Goal: Task Accomplishment & Management: Complete application form

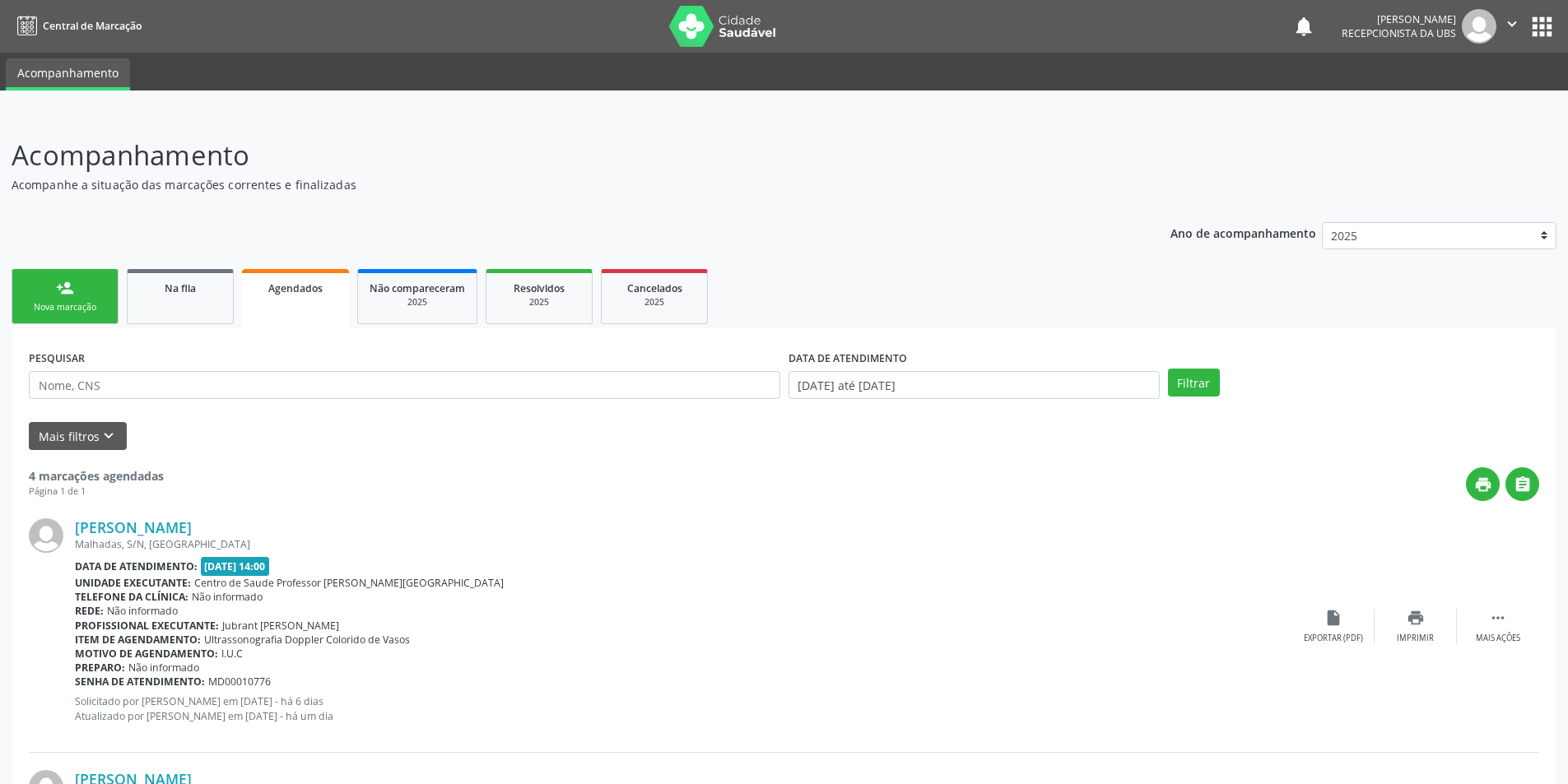
click at [79, 302] on div "Nova marcação" at bounding box center [65, 307] width 82 height 12
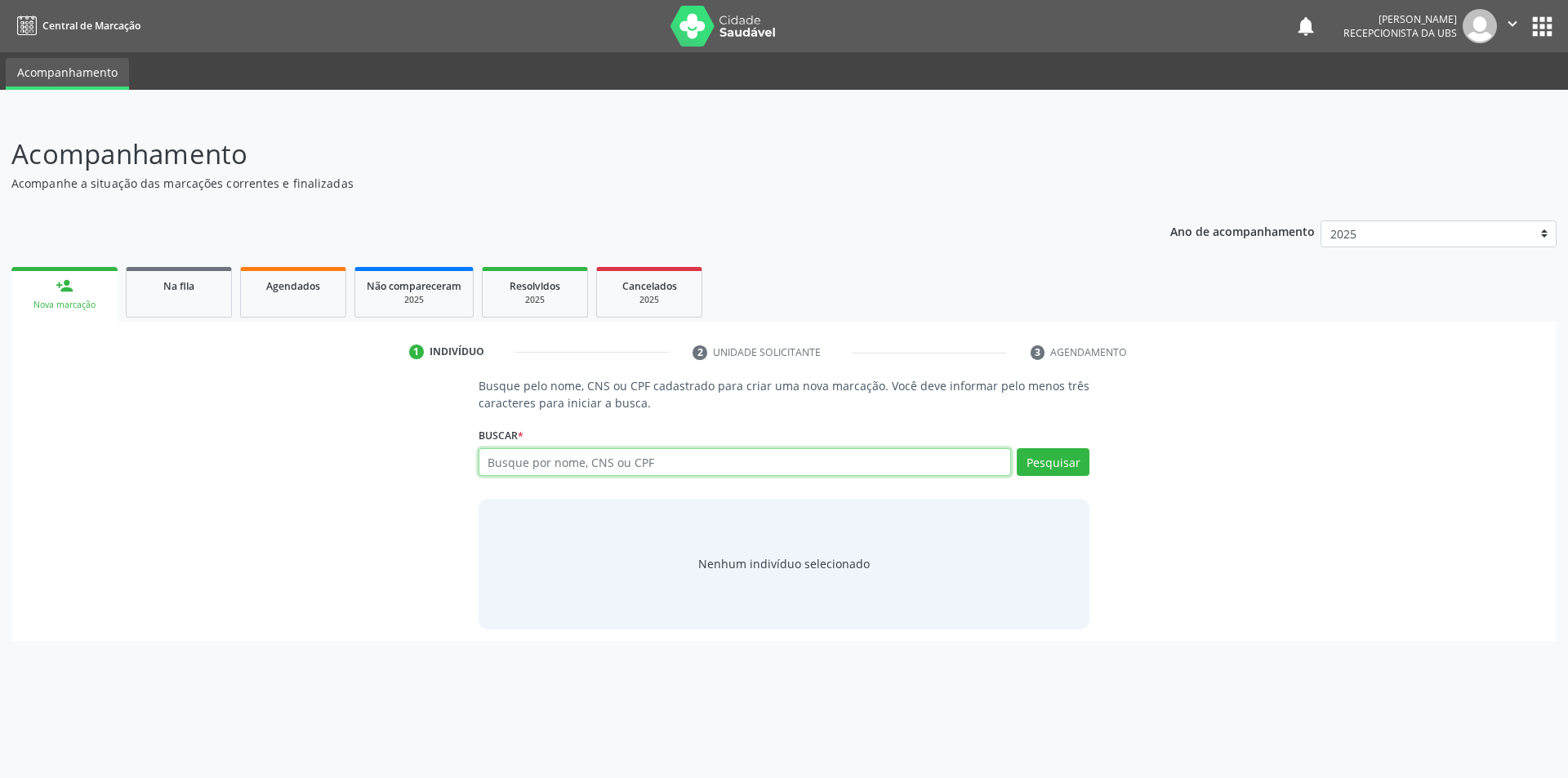
click at [527, 468] on input "text" at bounding box center [745, 462] width 533 height 28
type input "705000218556859"
click at [1052, 464] on button "Pesquisar" at bounding box center [1053, 462] width 73 height 28
type input "705000218556859"
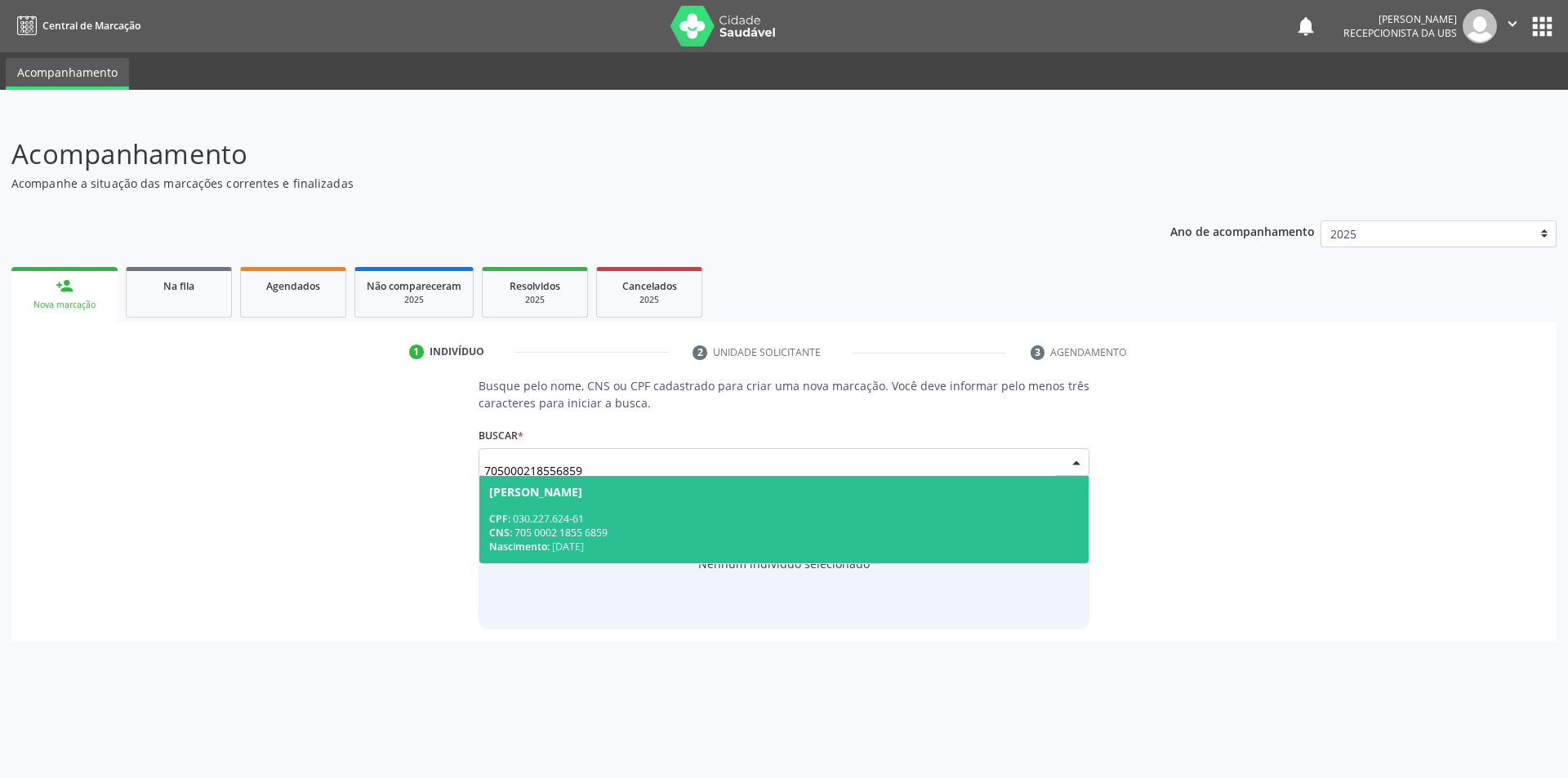
click at [576, 526] on div "CNS: 705 0002 1855 6859" at bounding box center [784, 532] width 590 height 14
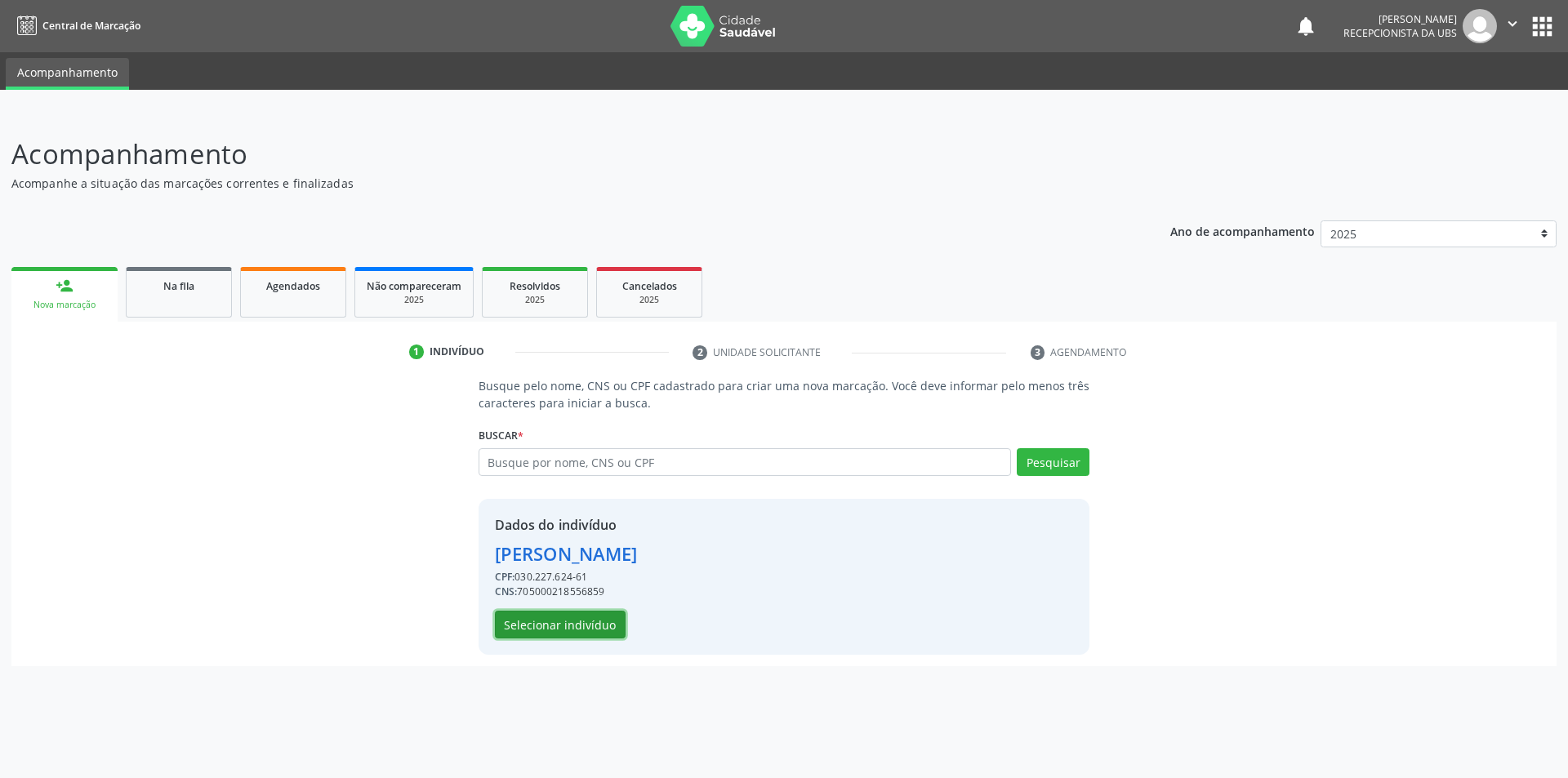
click at [555, 625] on button "Selecionar indivíduo" at bounding box center [561, 625] width 131 height 28
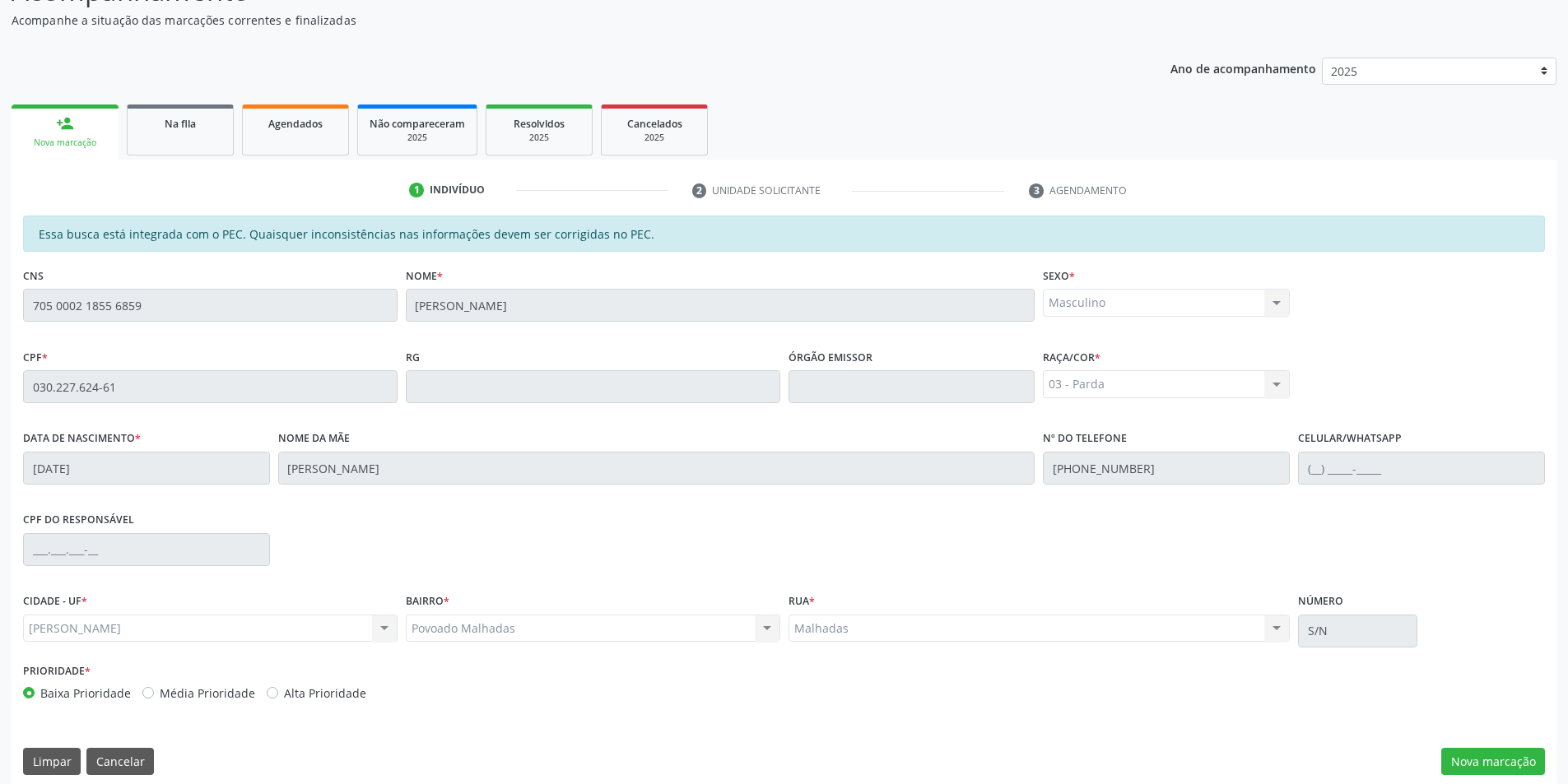
scroll to position [178, 0]
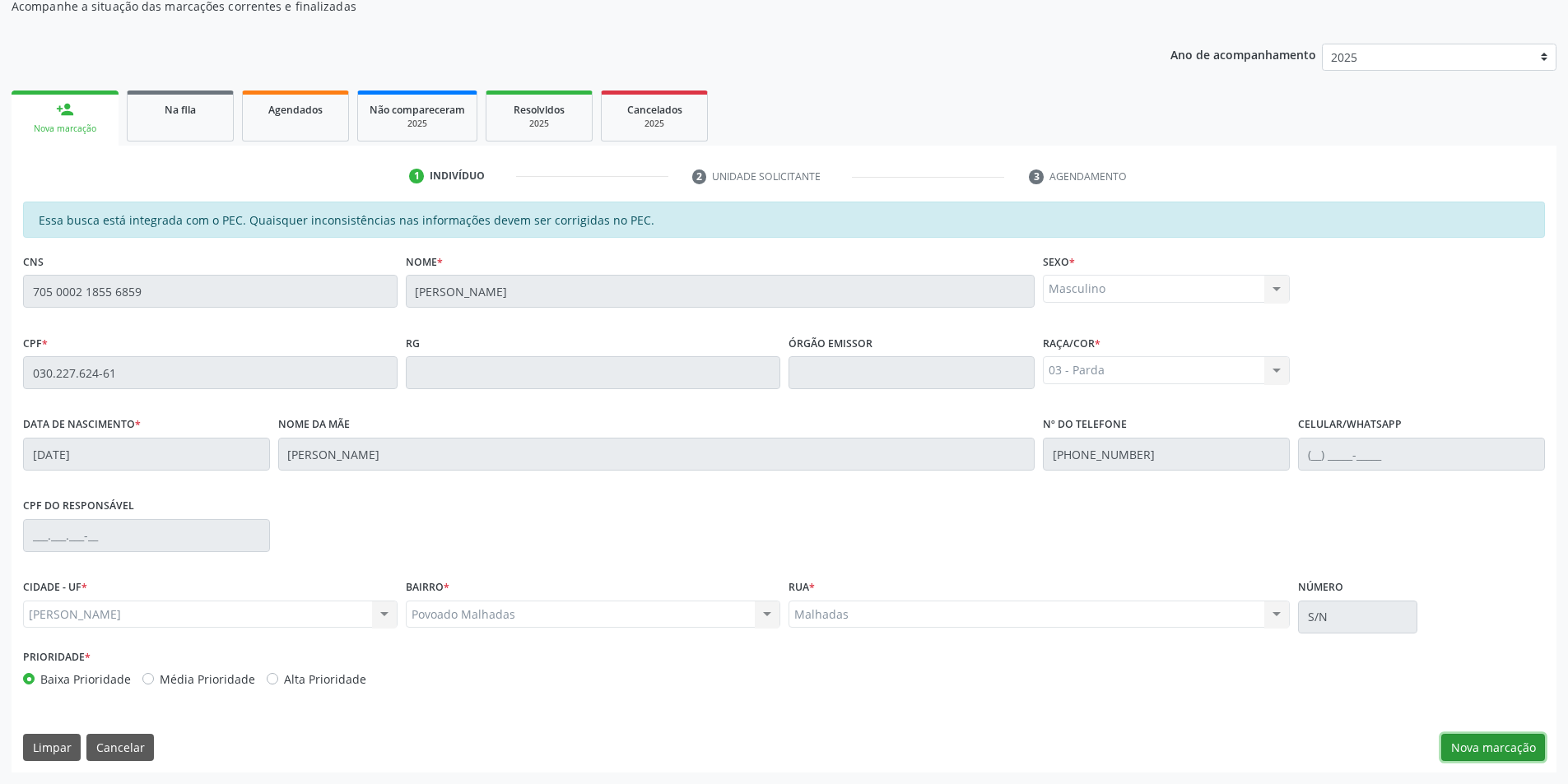
click at [1496, 750] on button "Nova marcação" at bounding box center [1493, 747] width 103 height 28
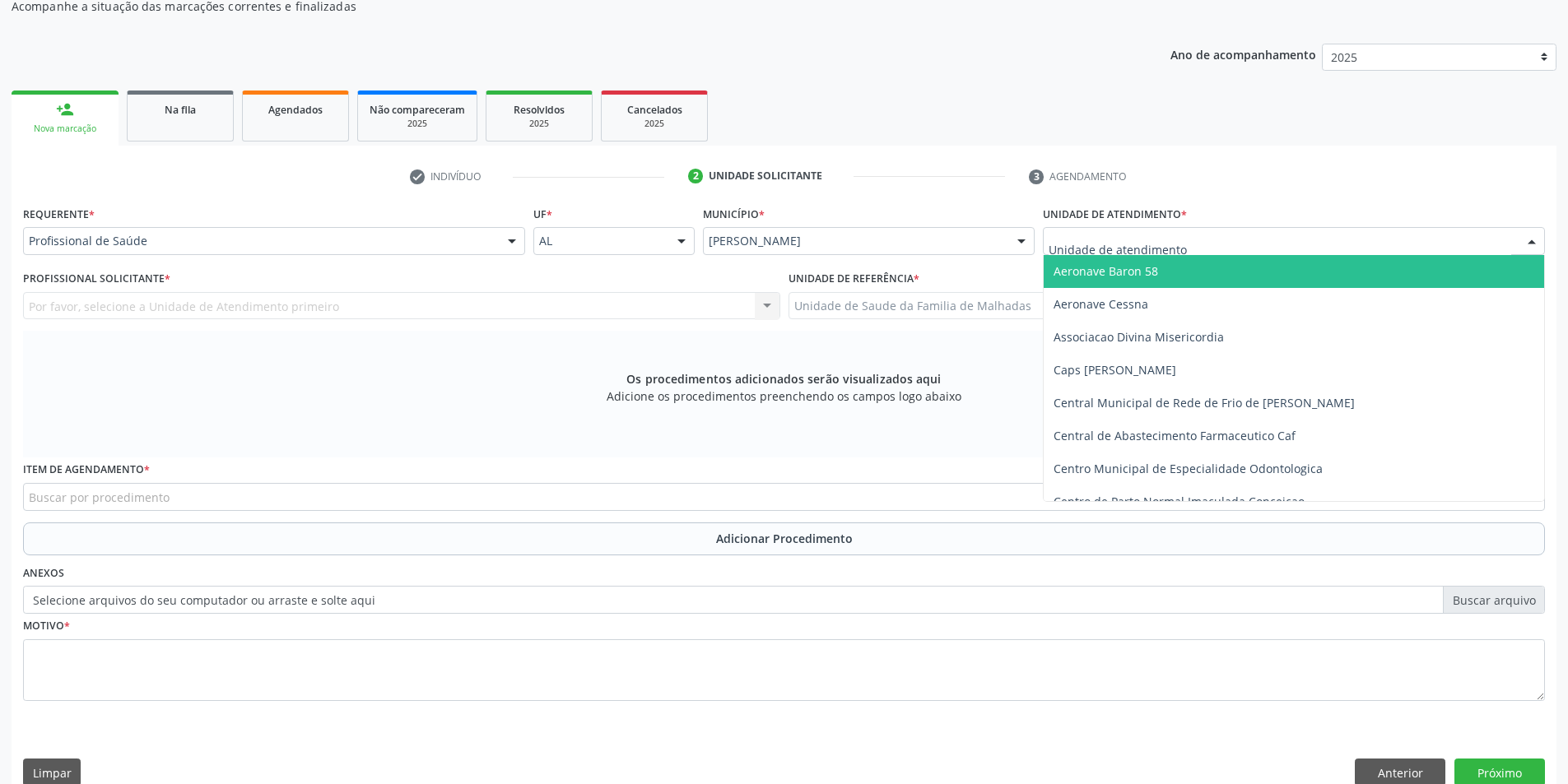
click at [1526, 239] on div at bounding box center [1531, 242] width 25 height 28
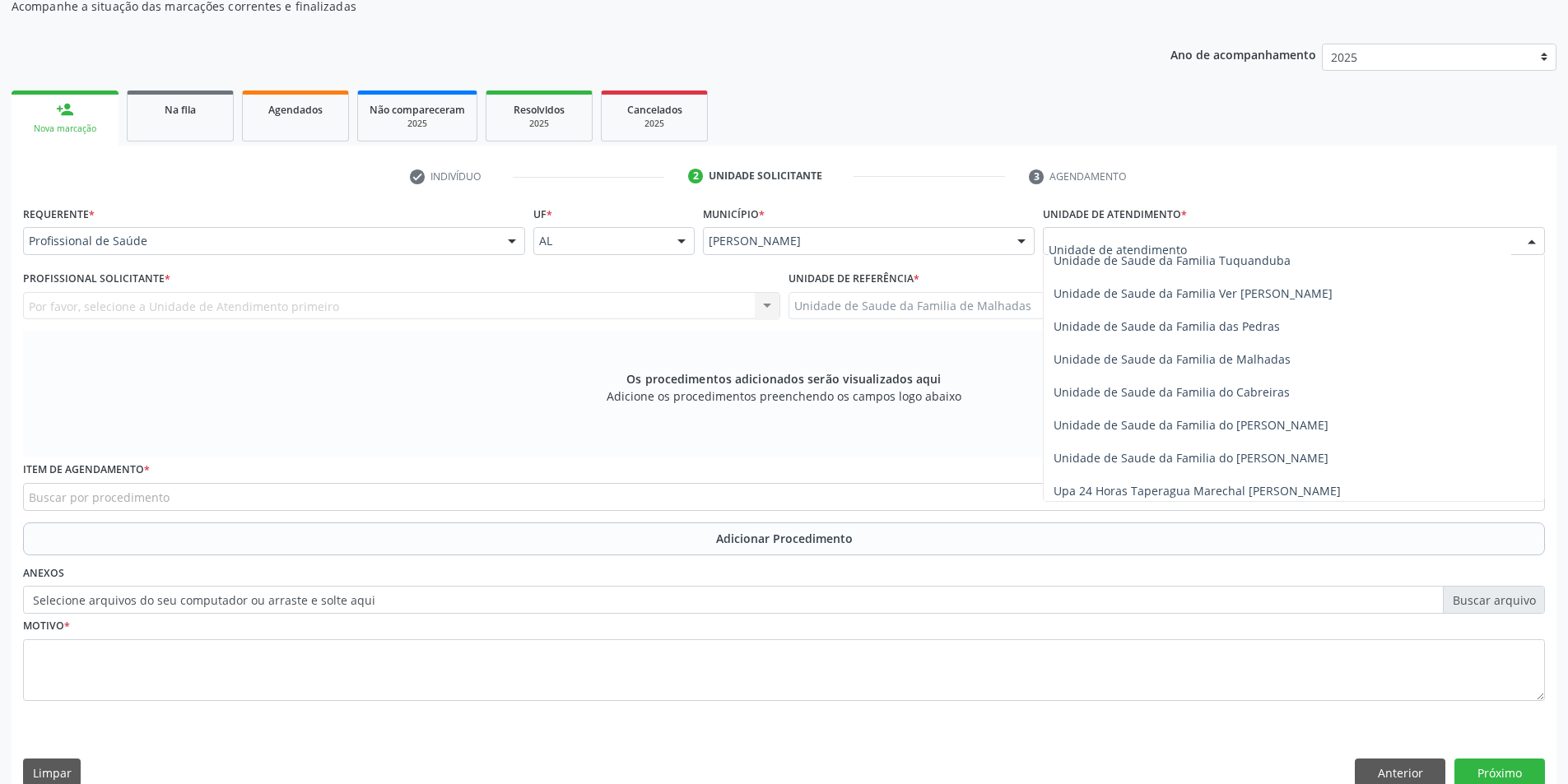
scroll to position [1240, 0]
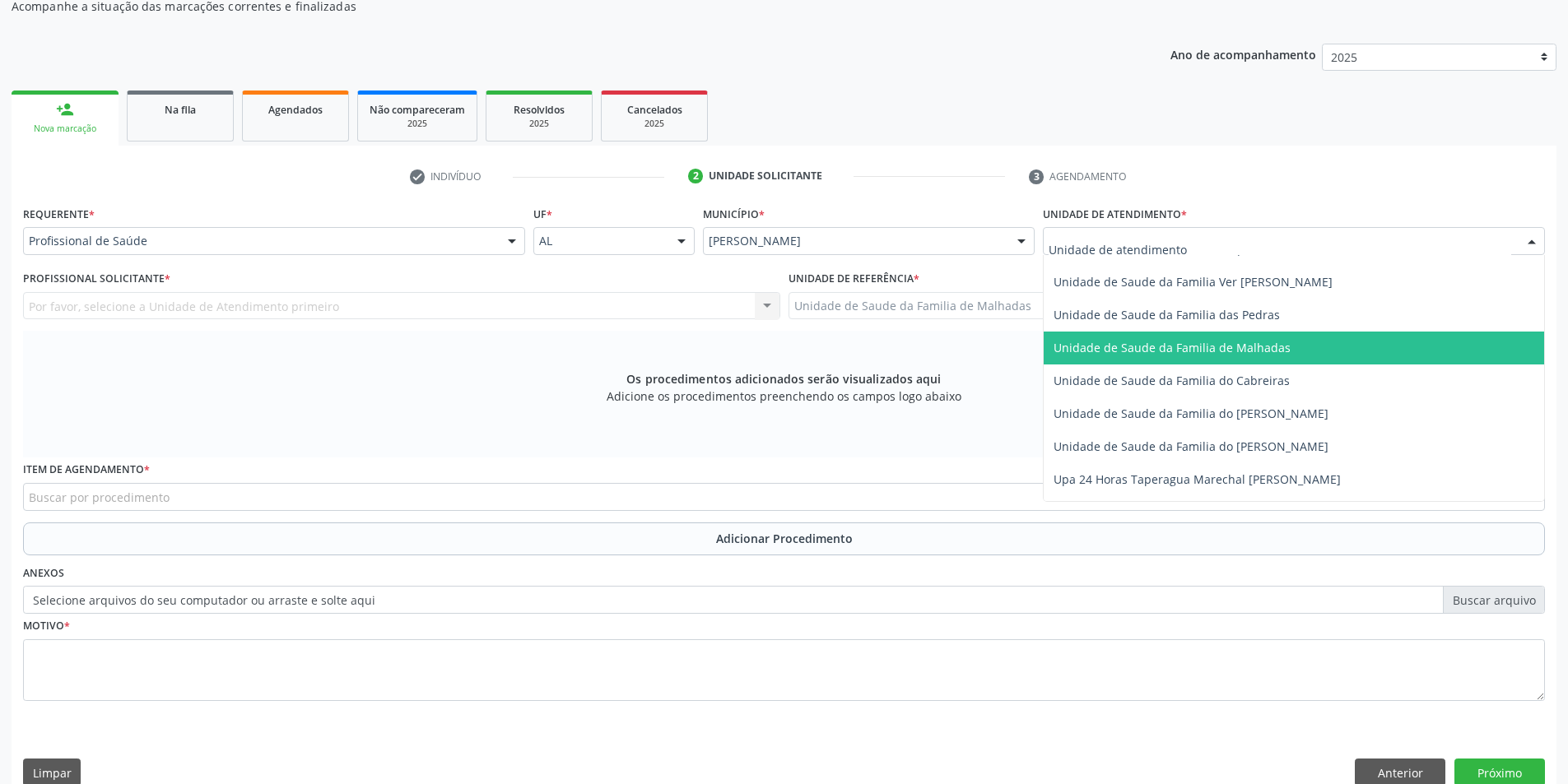
click at [1266, 350] on span "Unidade de Saude da Familia de Malhadas" at bounding box center [1172, 348] width 237 height 15
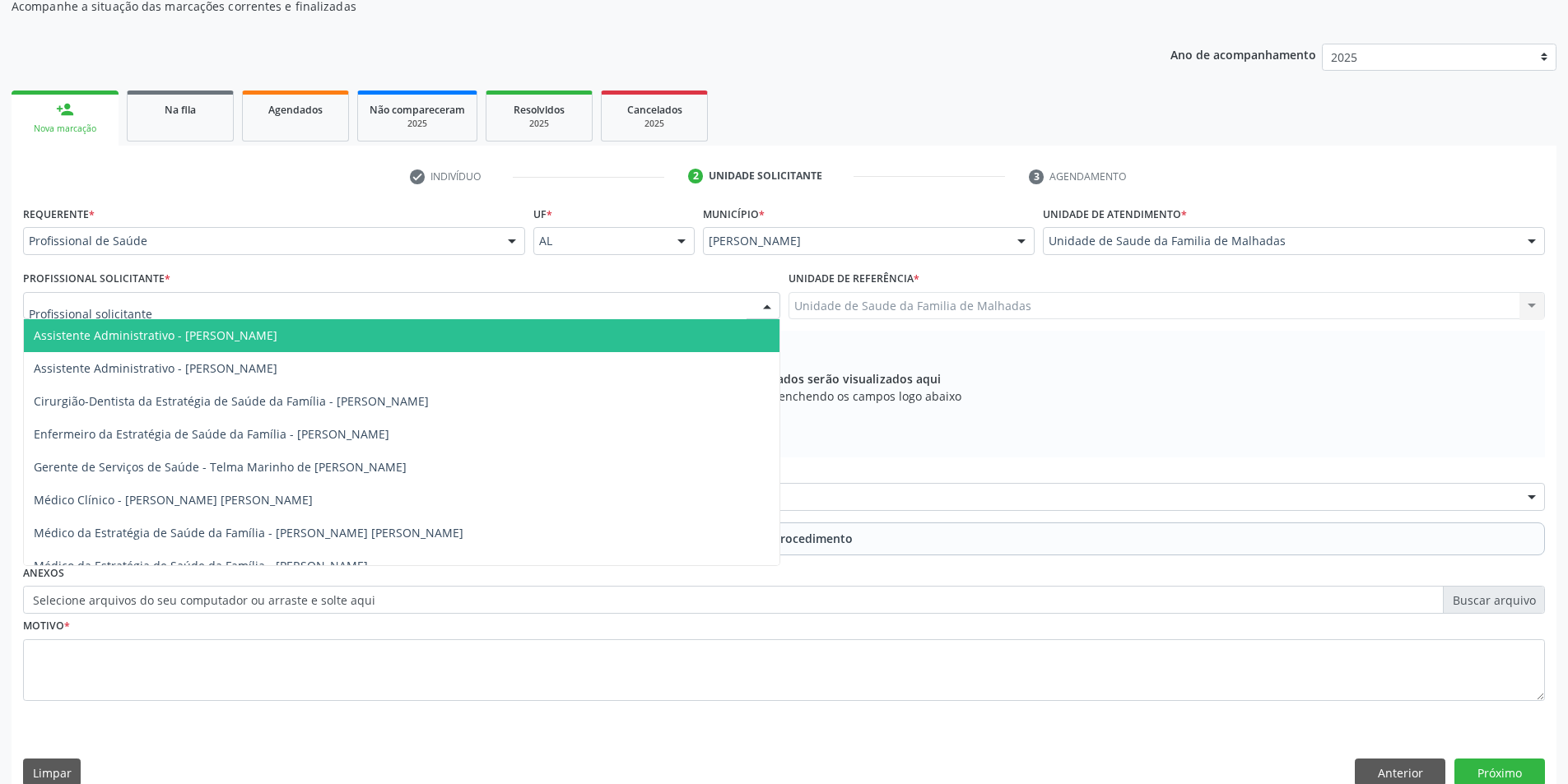
click at [699, 307] on div at bounding box center [402, 306] width 757 height 28
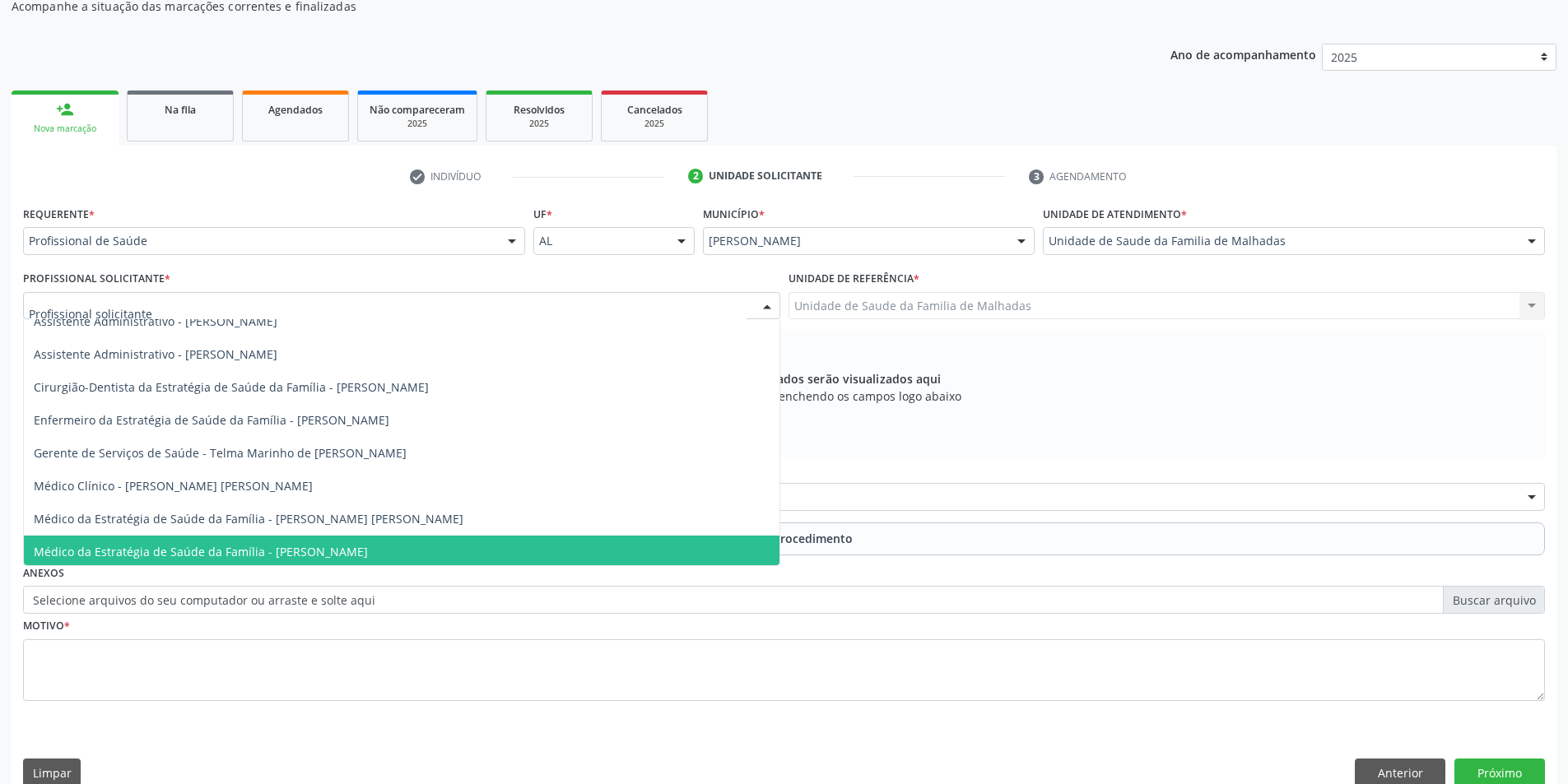
scroll to position [17, 0]
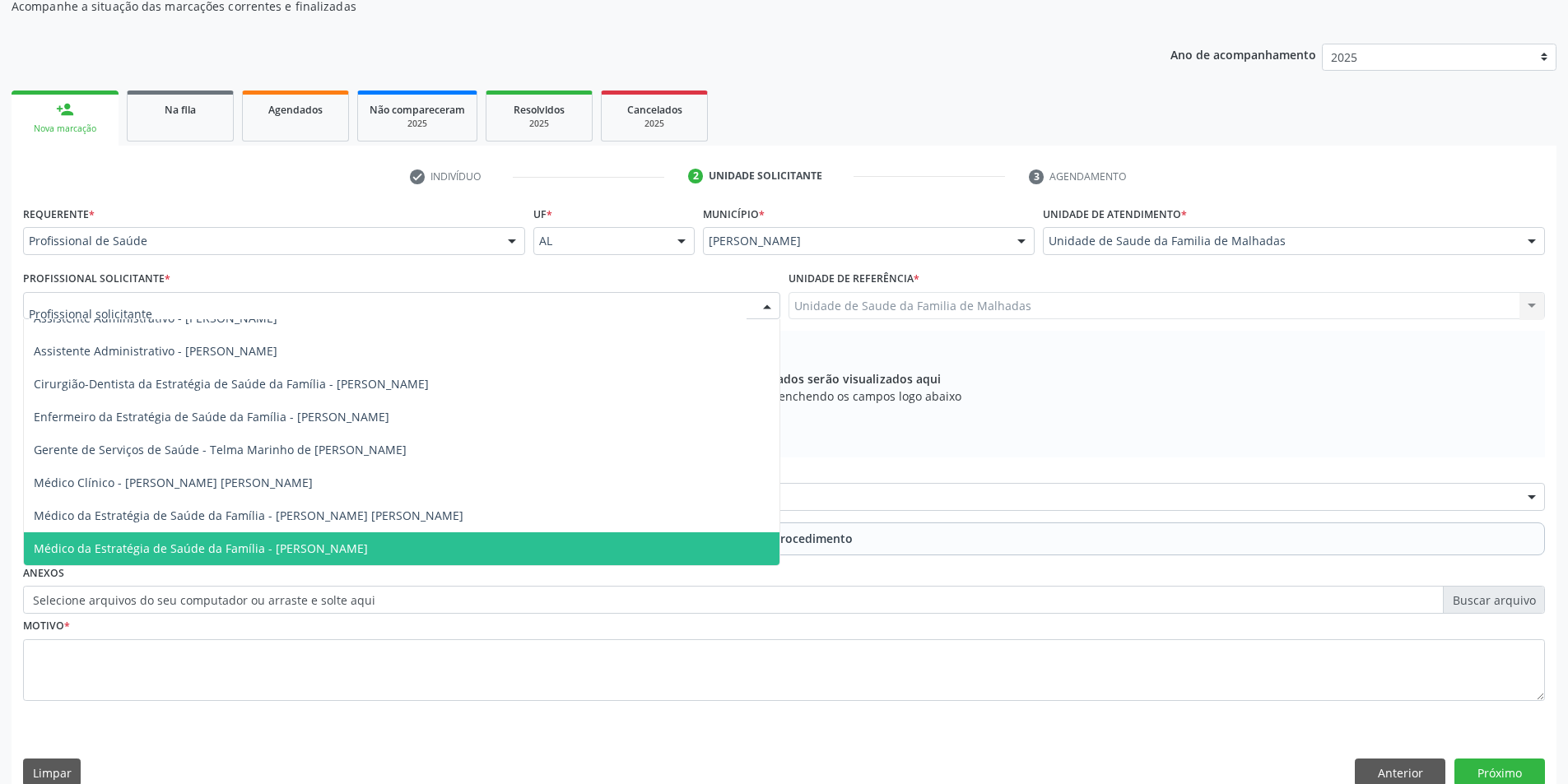
click at [677, 542] on span "Médico da Estratégia de Saúde da Família - [PERSON_NAME]" at bounding box center [402, 548] width 755 height 33
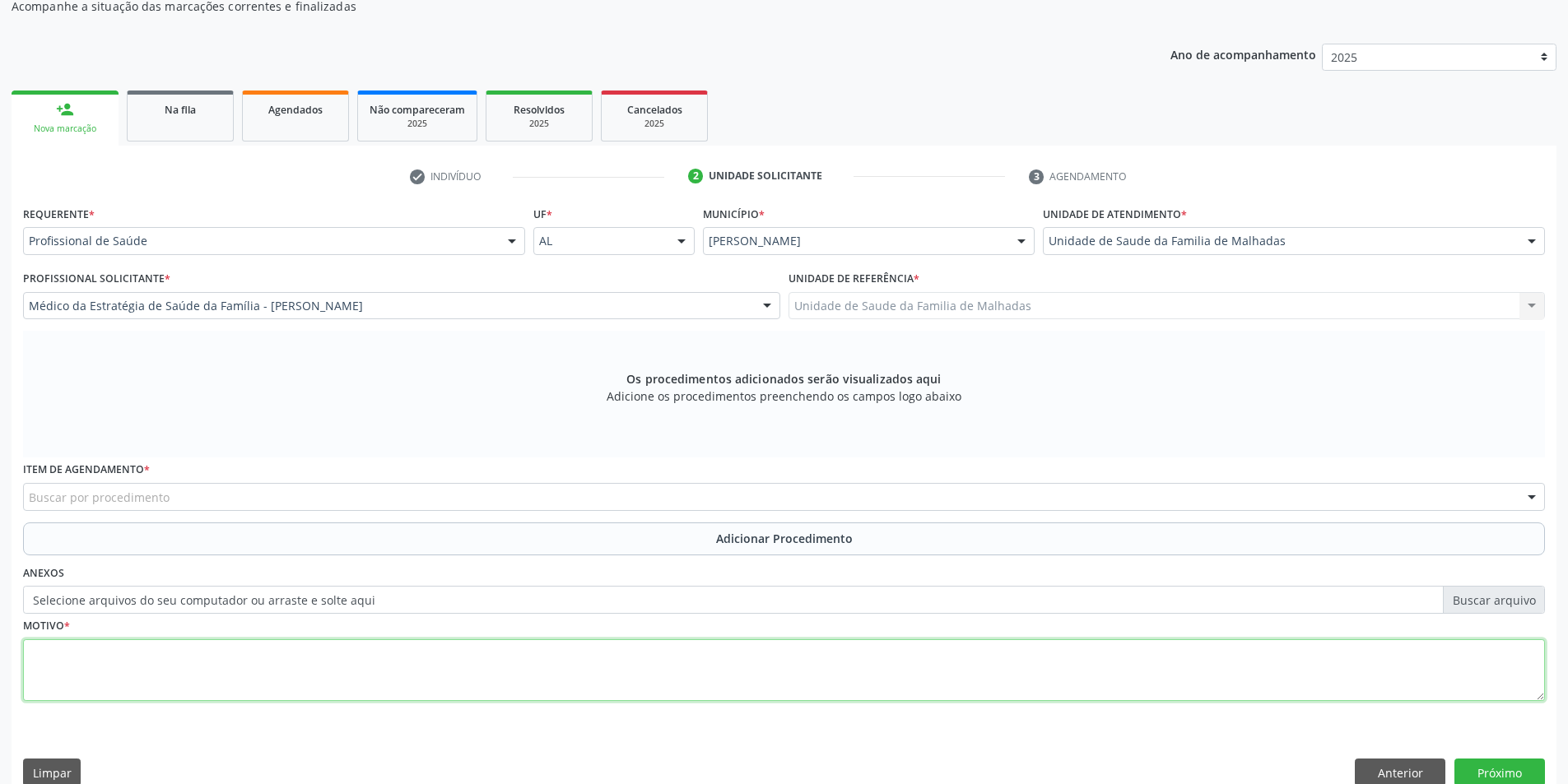
click at [60, 679] on textarea at bounding box center [784, 670] width 1522 height 62
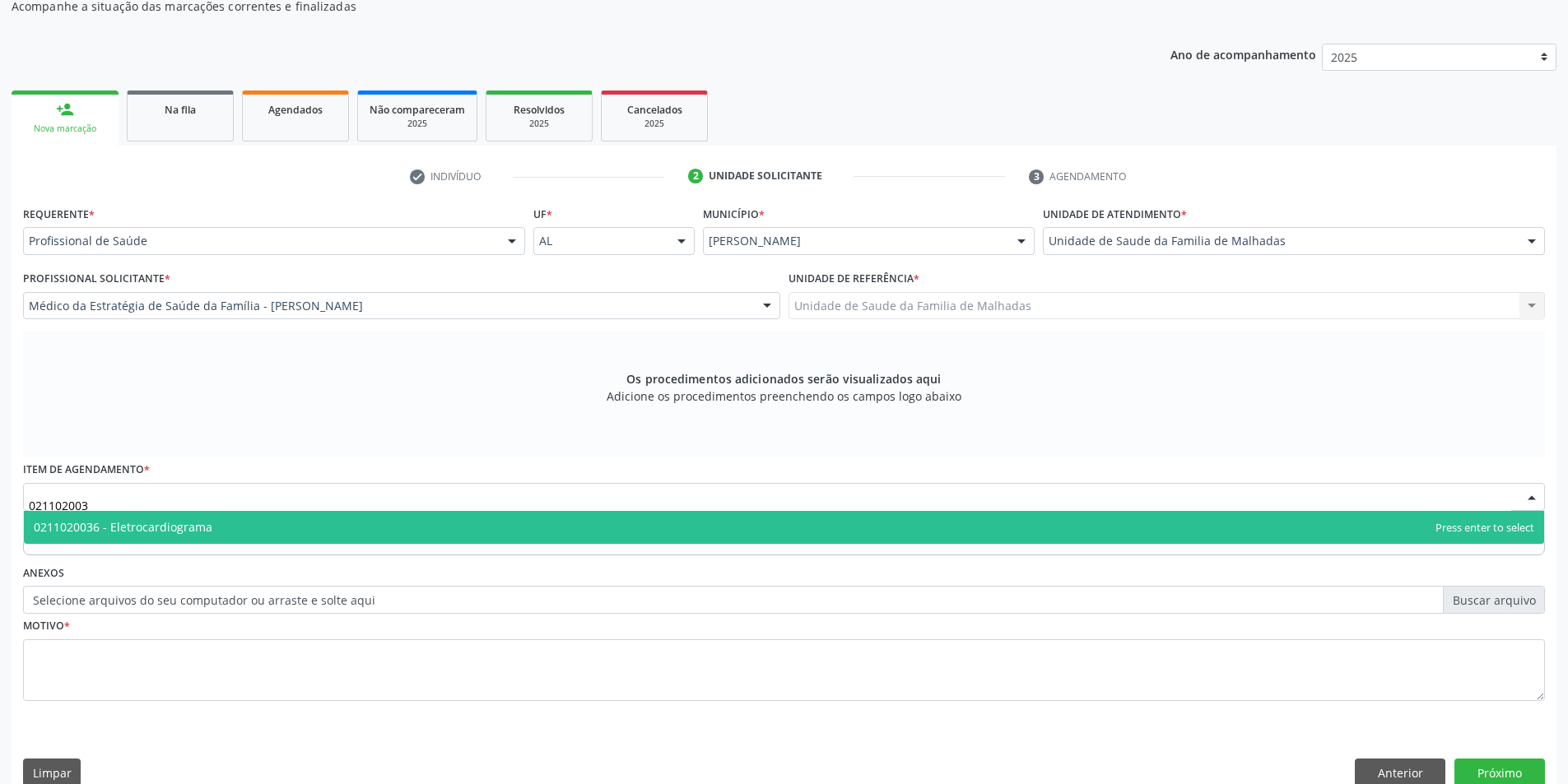
type input "0211020036"
click at [126, 527] on span "0211020036 - Eletrocardiograma" at bounding box center [122, 527] width 179 height 15
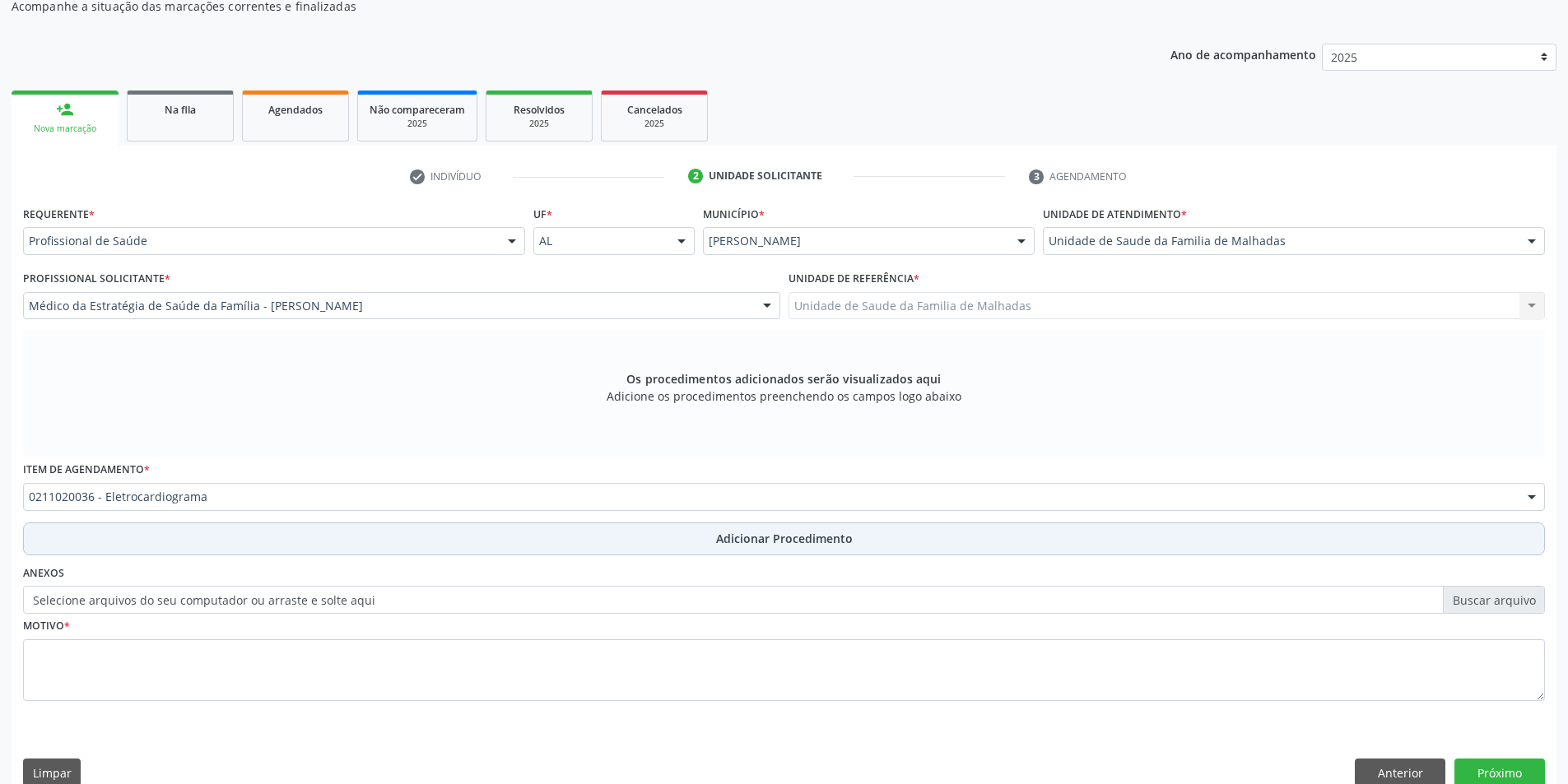
click at [755, 541] on span "Adicionar Procedimento" at bounding box center [784, 538] width 137 height 17
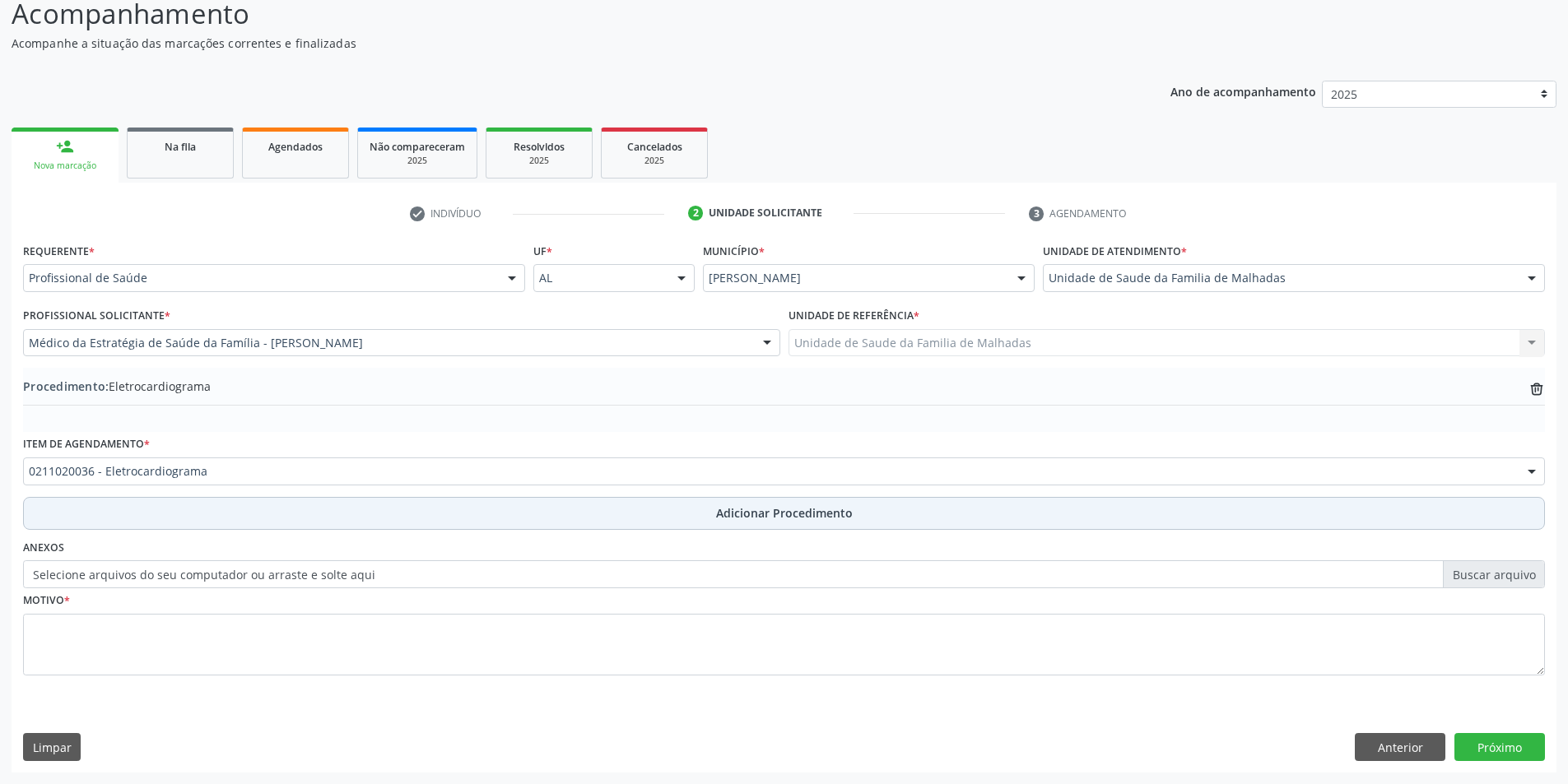
click at [755, 541] on div "Anexos Selecione arquivos do seu computador ou arraste e solte aqui" at bounding box center [784, 562] width 1530 height 53
click at [747, 506] on span "Adicionar Procedimento" at bounding box center [784, 512] width 137 height 17
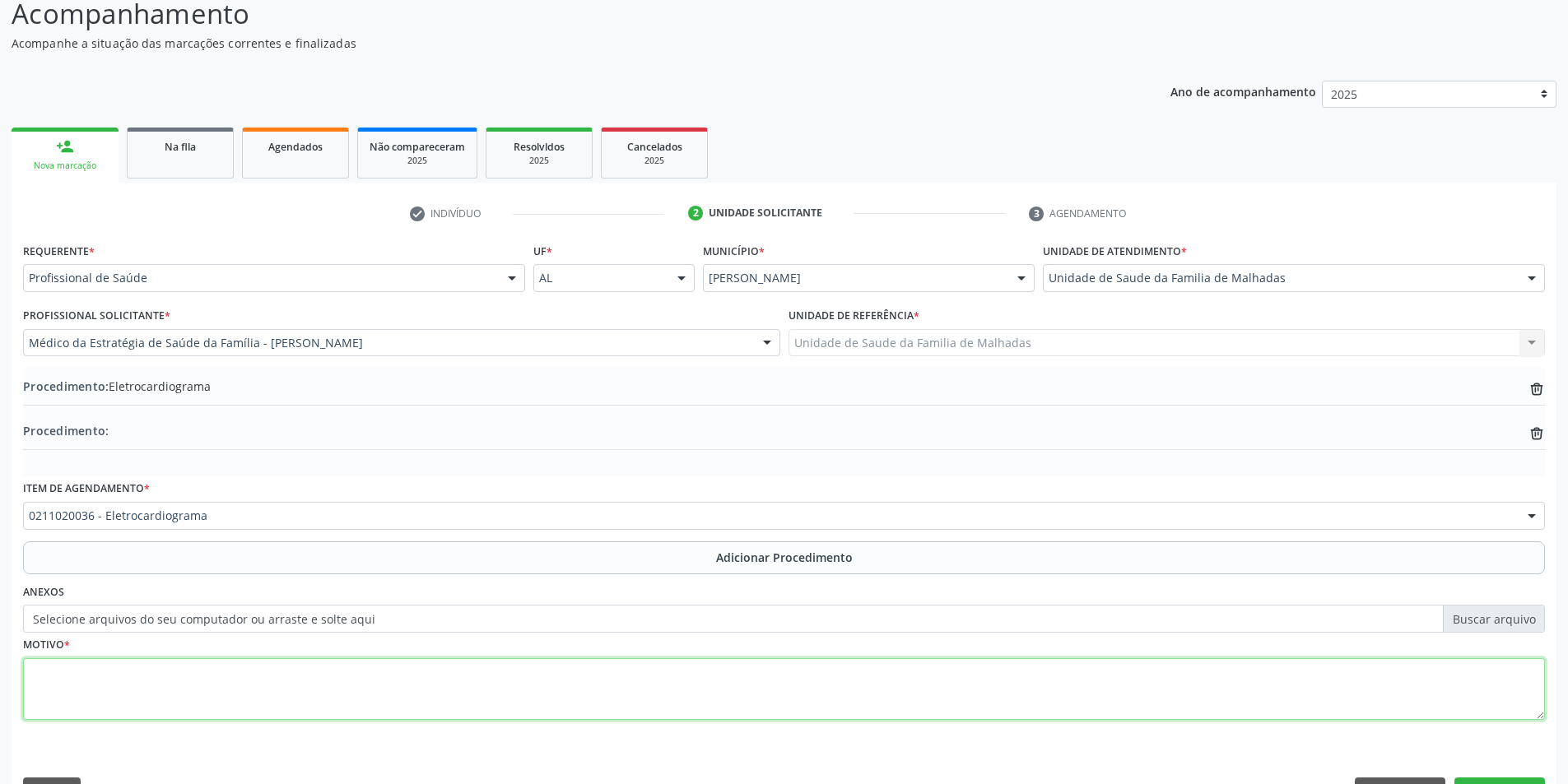
click at [63, 704] on textarea at bounding box center [784, 689] width 1522 height 62
type textarea "s"
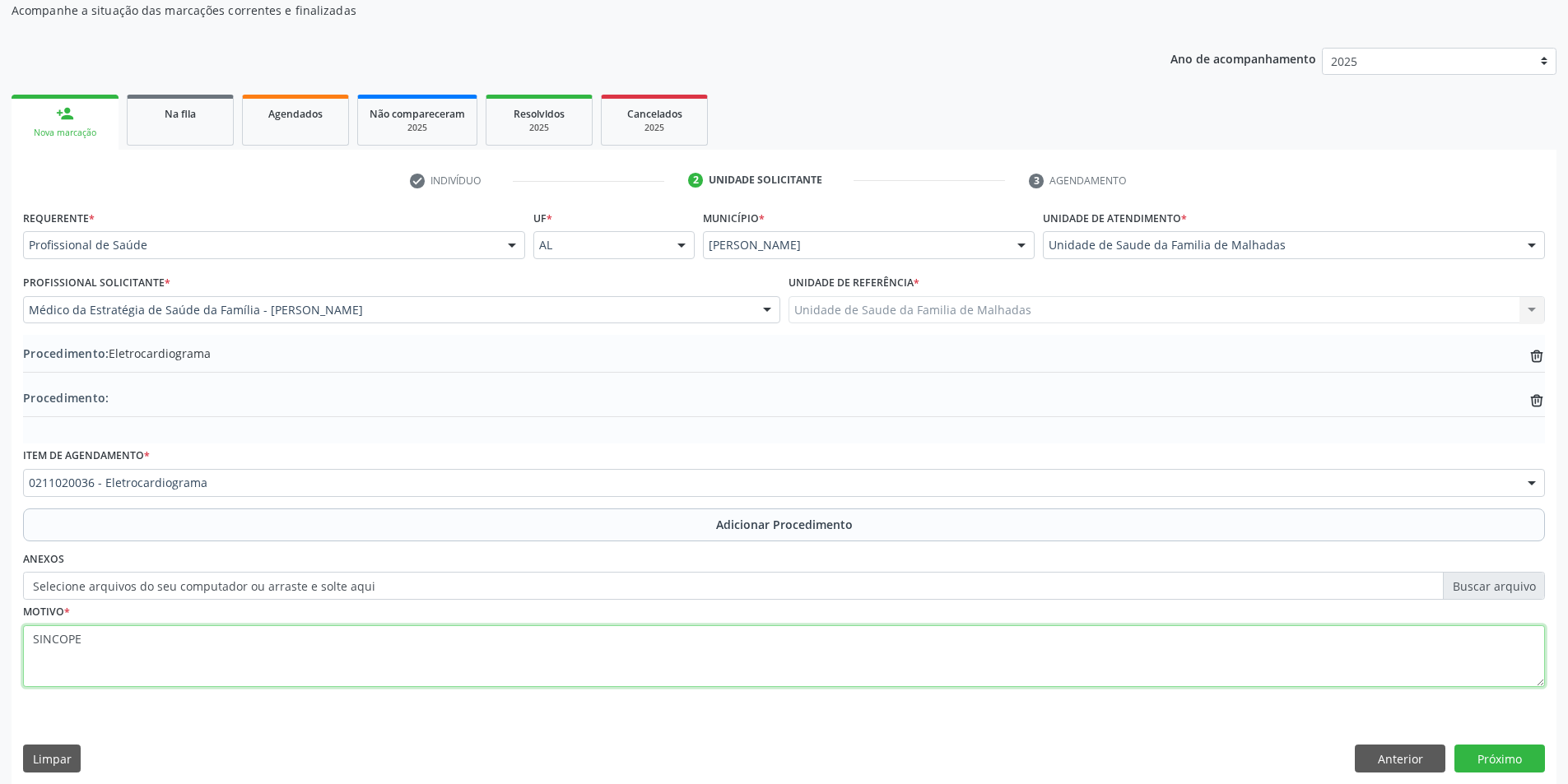
scroll to position [186, 0]
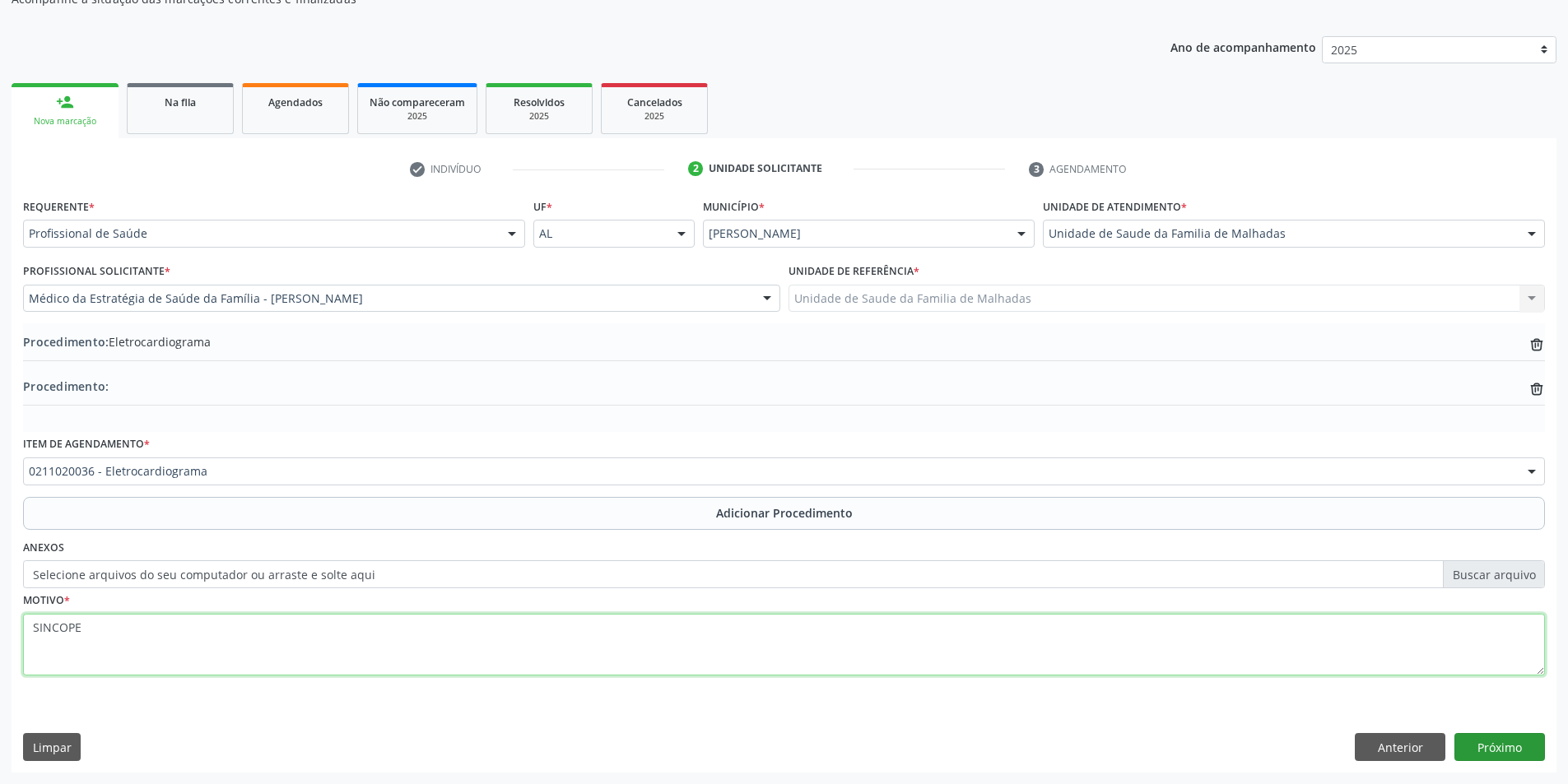
type textarea "SINCOPE"
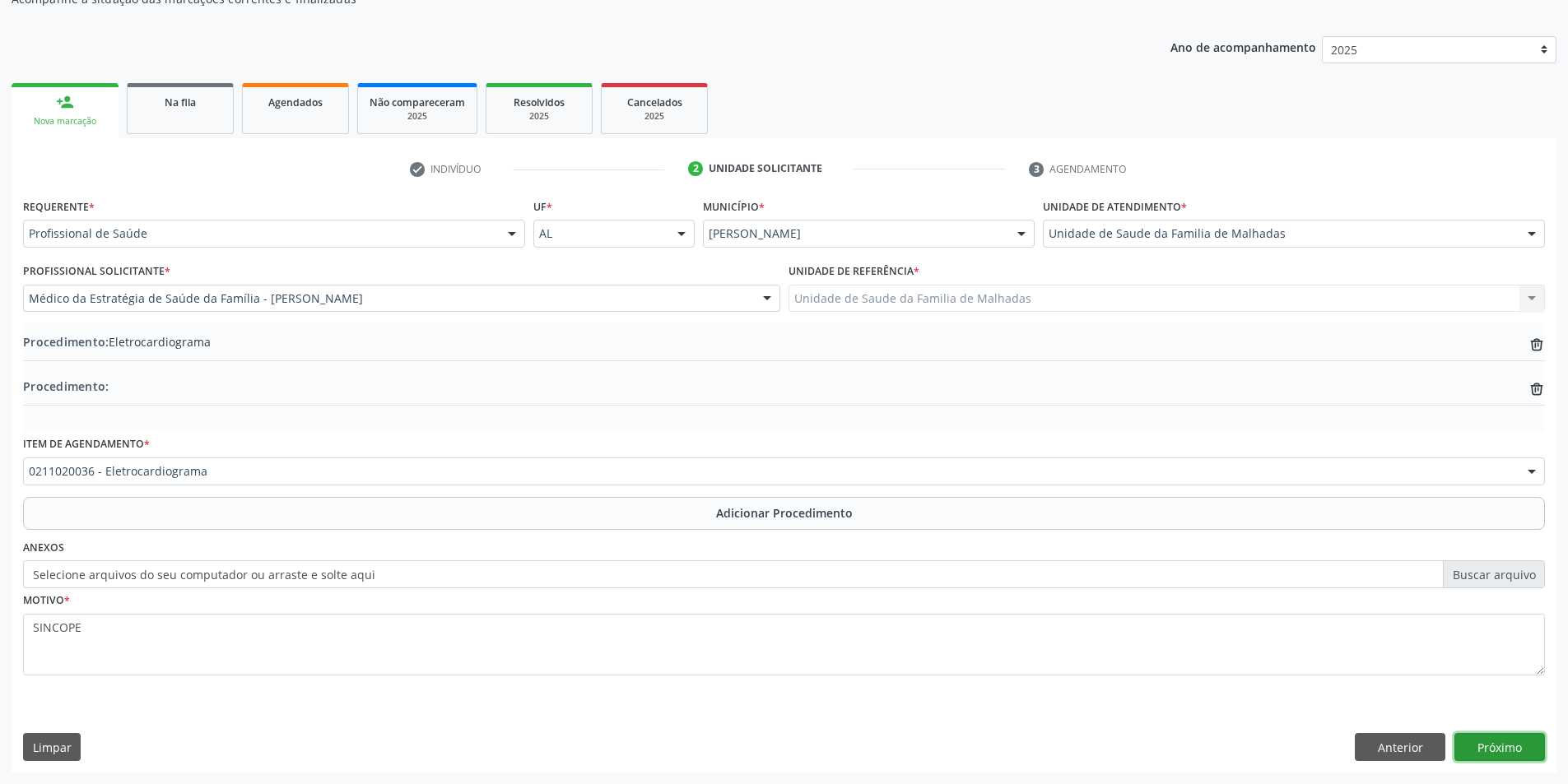
click at [1491, 748] on button "Próximo" at bounding box center [1500, 746] width 91 height 28
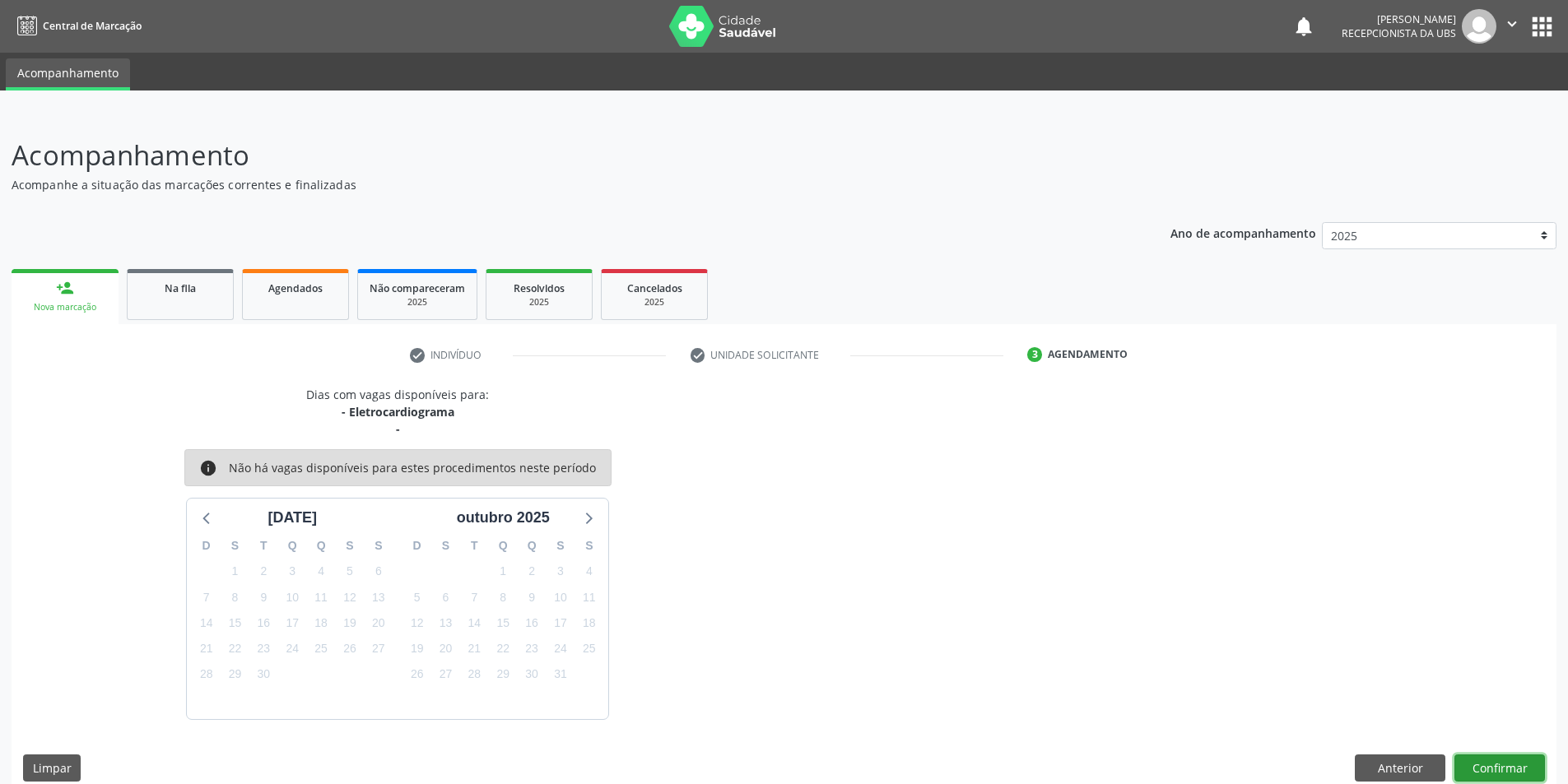
click at [1496, 766] on button "Confirmar" at bounding box center [1500, 768] width 91 height 28
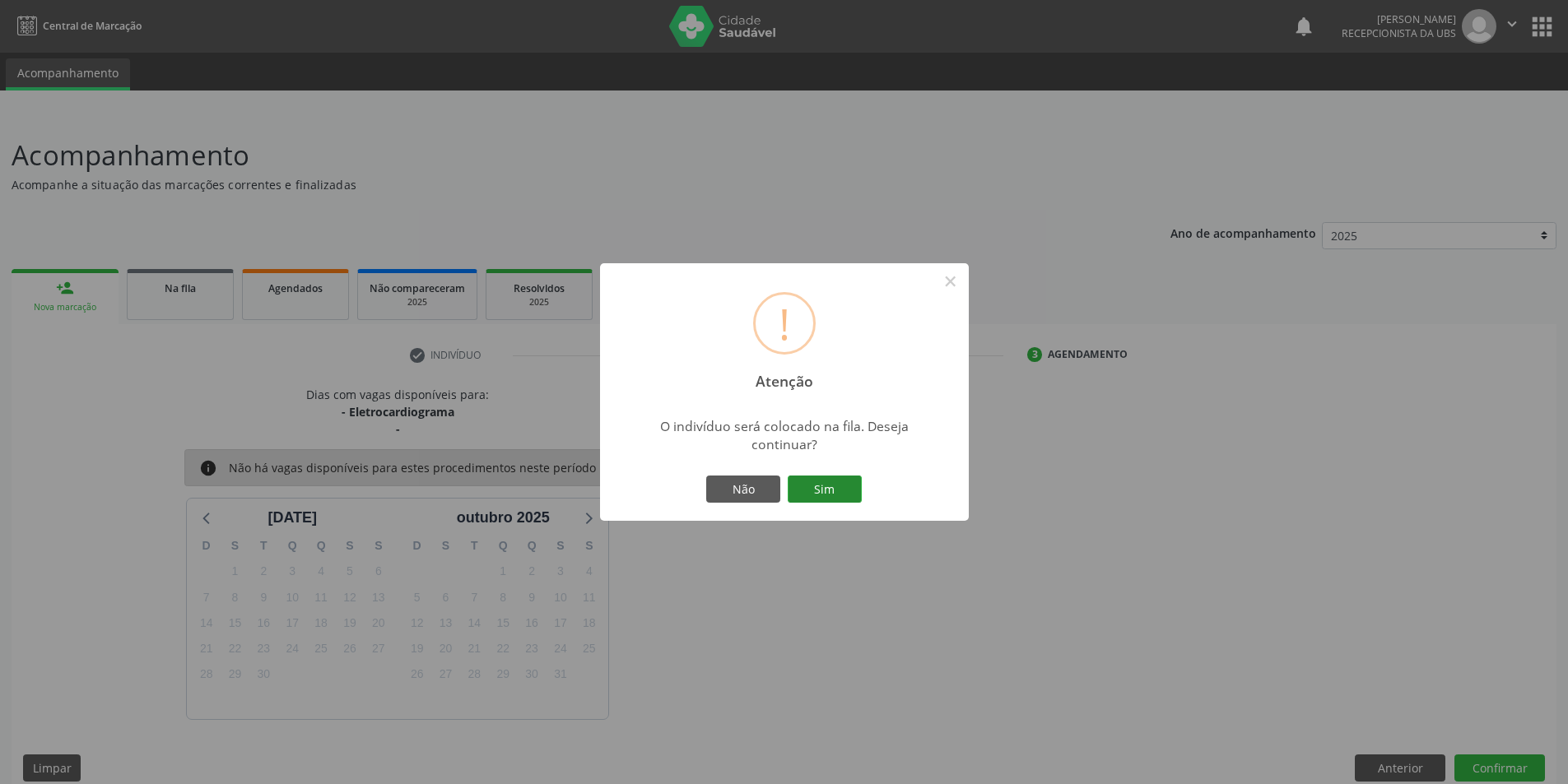
click at [813, 492] on button "Sim" at bounding box center [825, 489] width 74 height 28
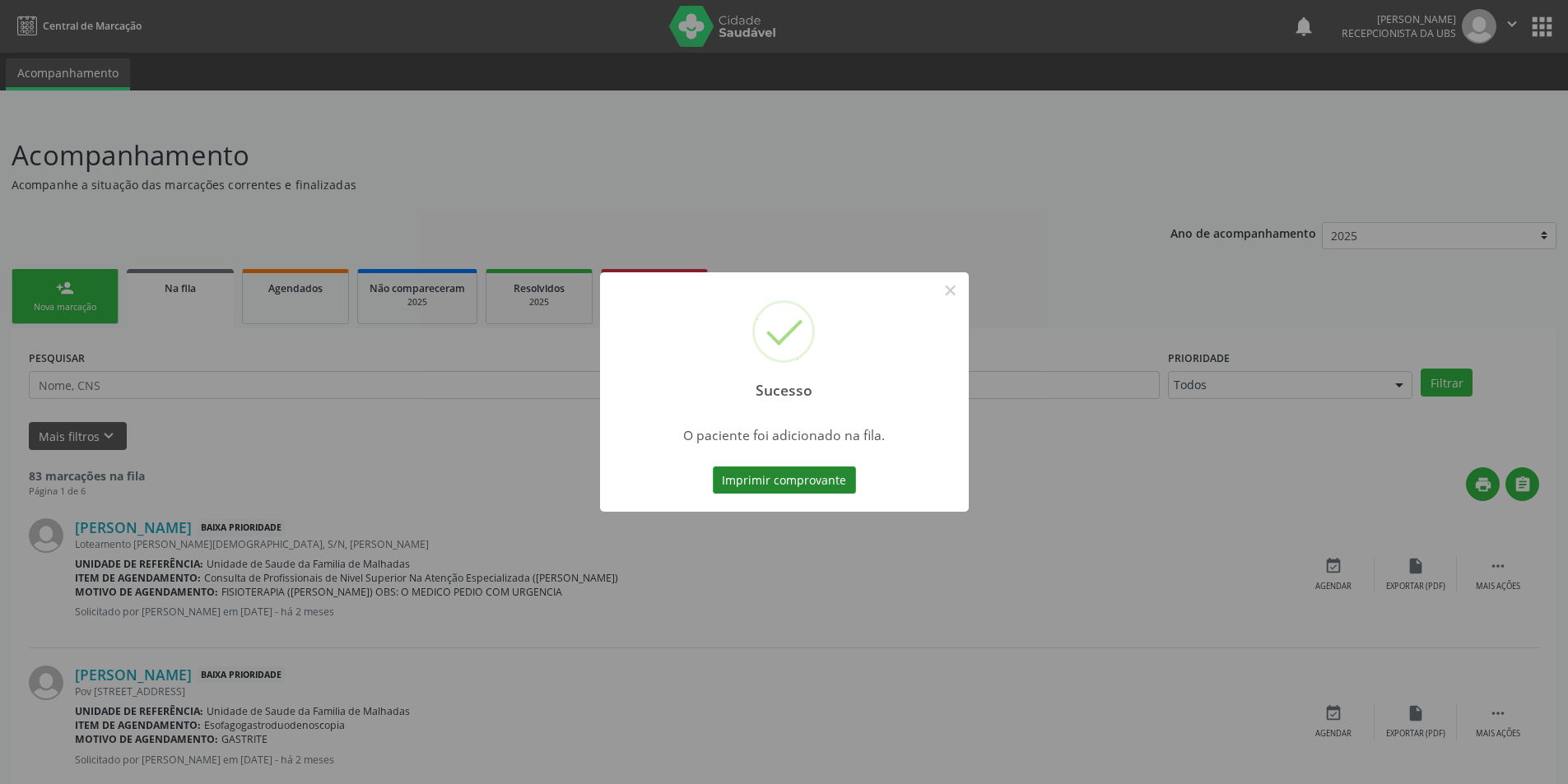
click at [802, 473] on button "Imprimir comprovante" at bounding box center [784, 480] width 144 height 28
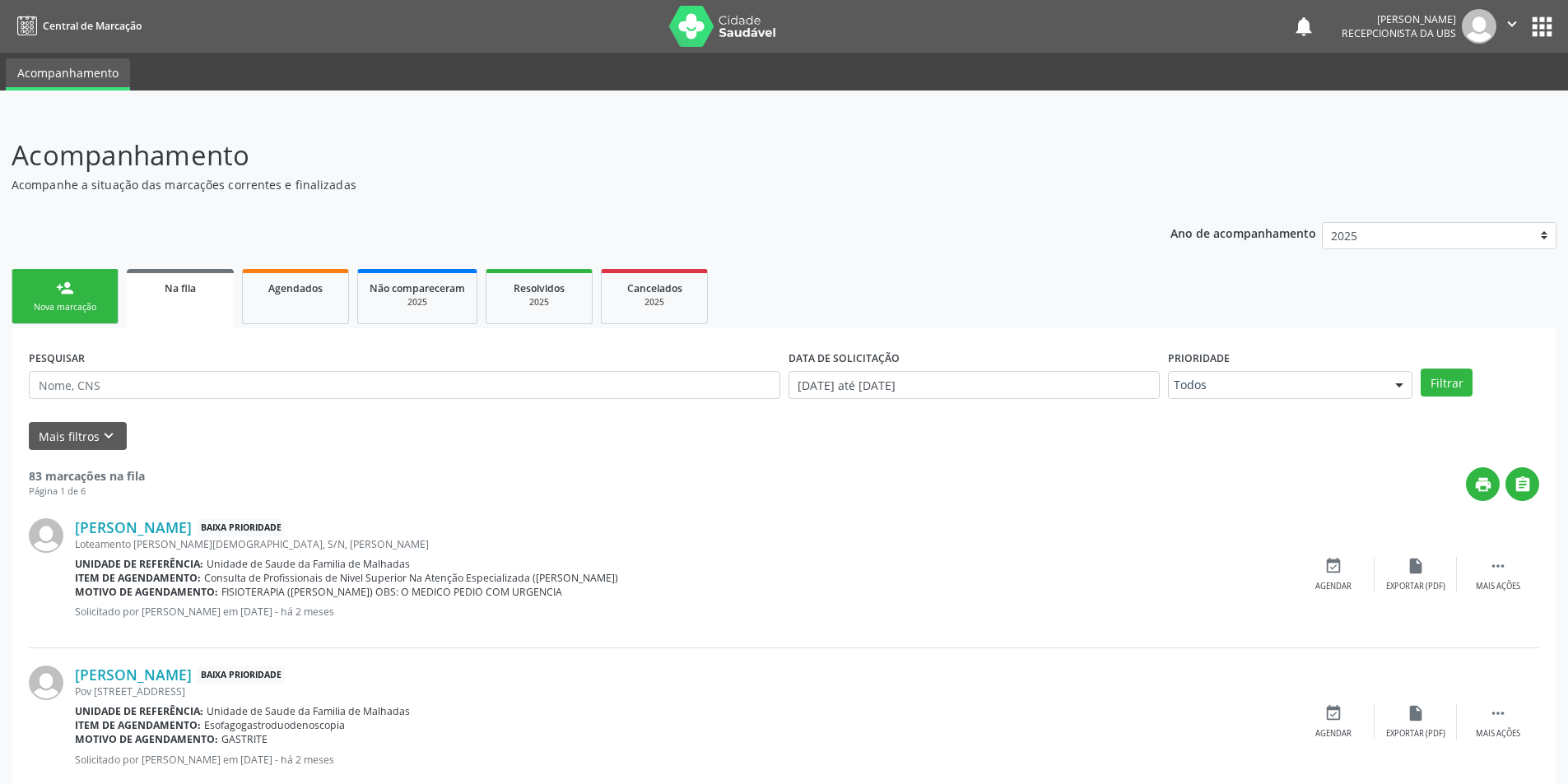
click at [171, 284] on span "Na fila" at bounding box center [180, 288] width 32 height 14
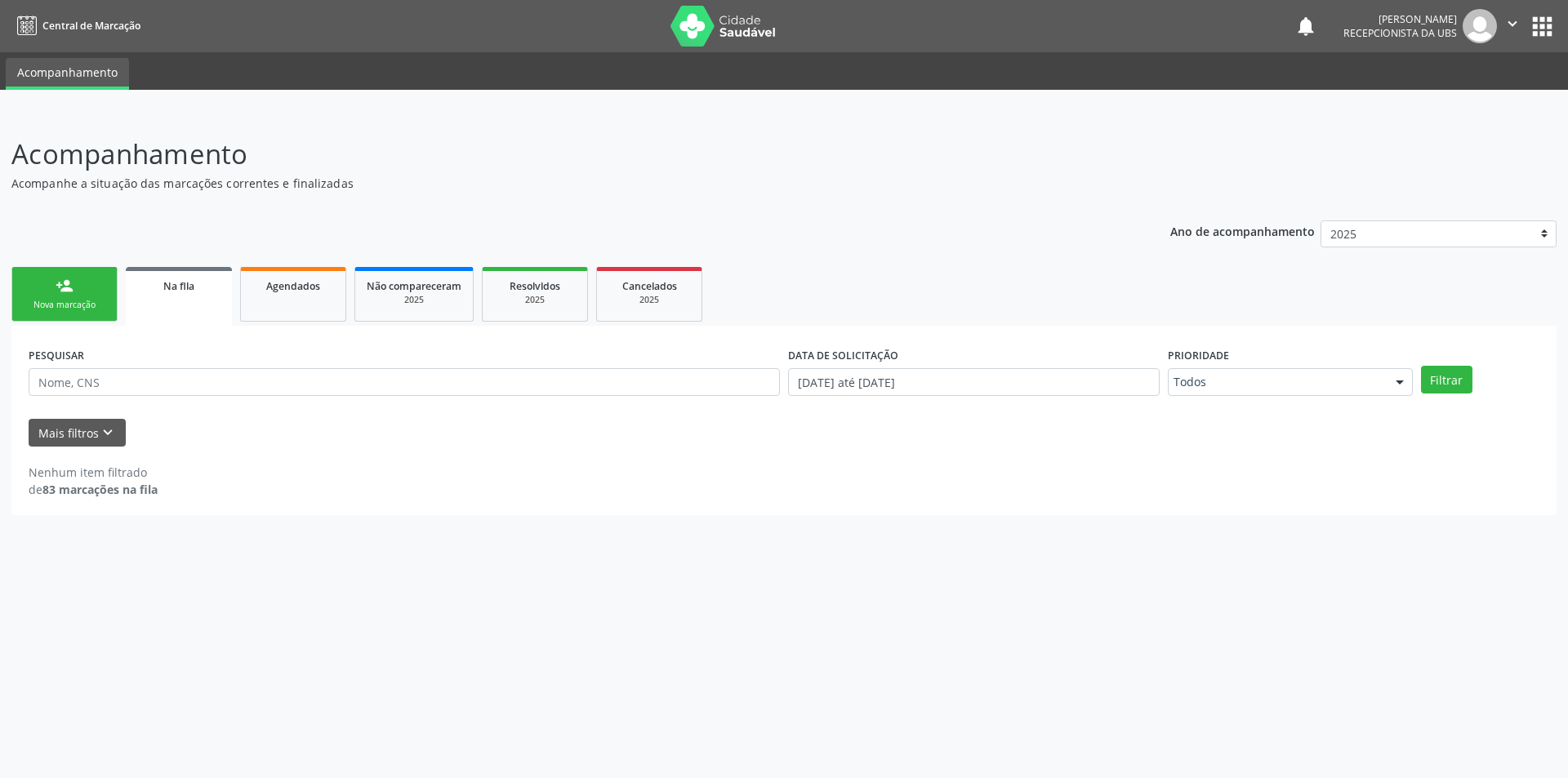
click at [53, 292] on link "person_add Nova marcação" at bounding box center [64, 294] width 106 height 55
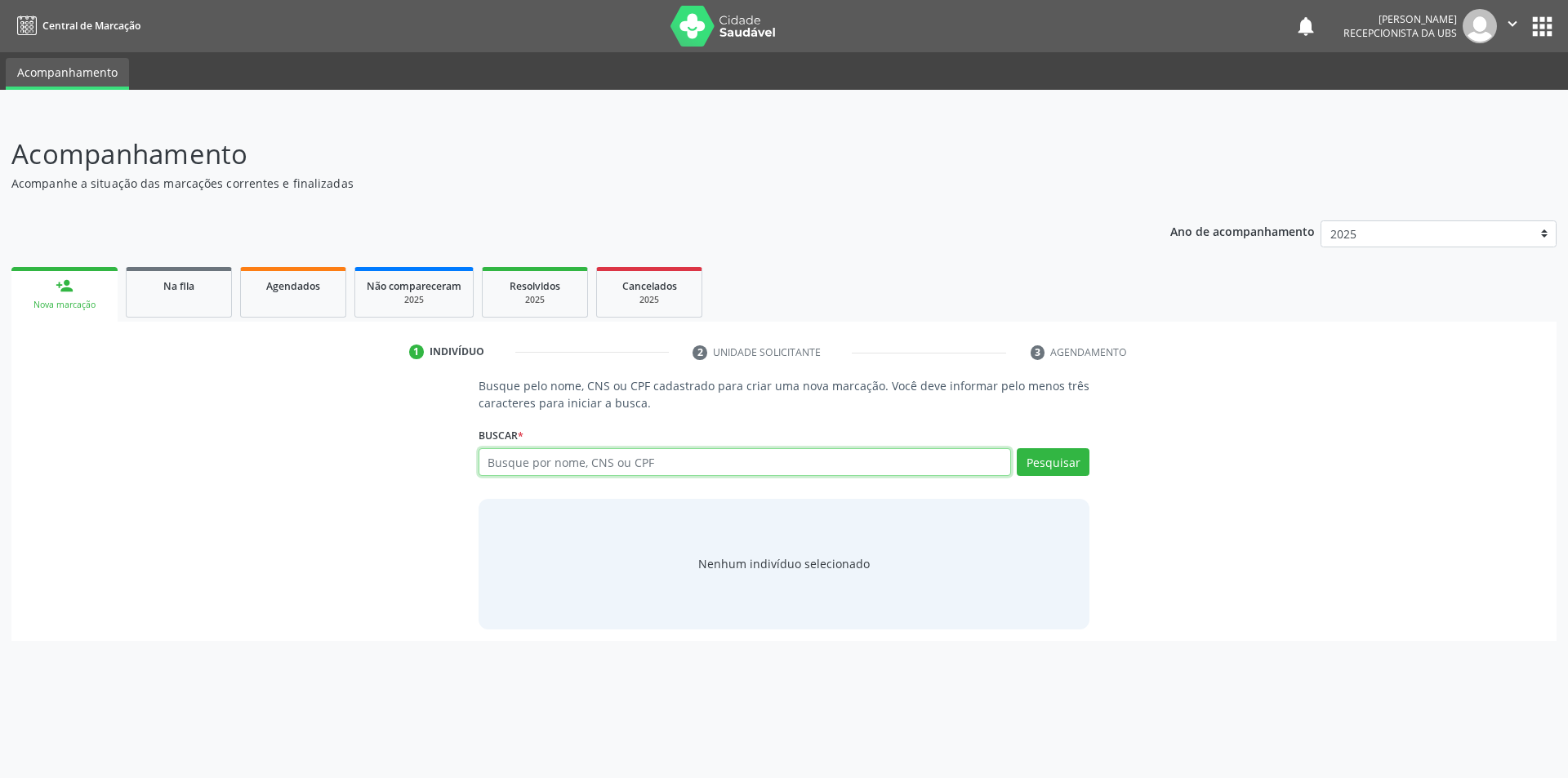
click at [575, 465] on input "text" at bounding box center [745, 462] width 533 height 28
type input "706708792870020"
click at [1038, 465] on button "Pesquisar" at bounding box center [1053, 462] width 73 height 28
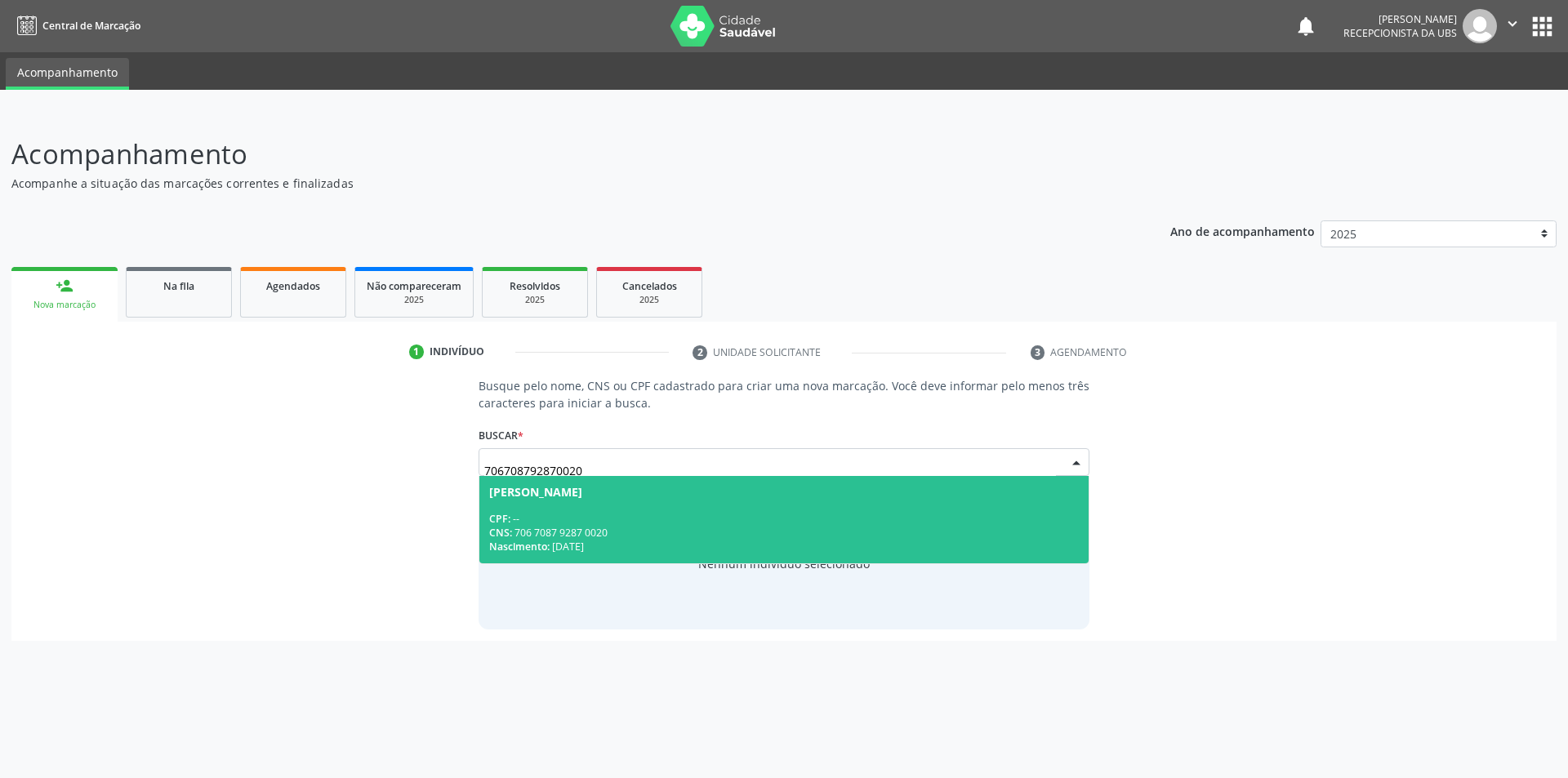
click at [604, 535] on div "CNS: 706 7087 9287 0020" at bounding box center [784, 532] width 590 height 14
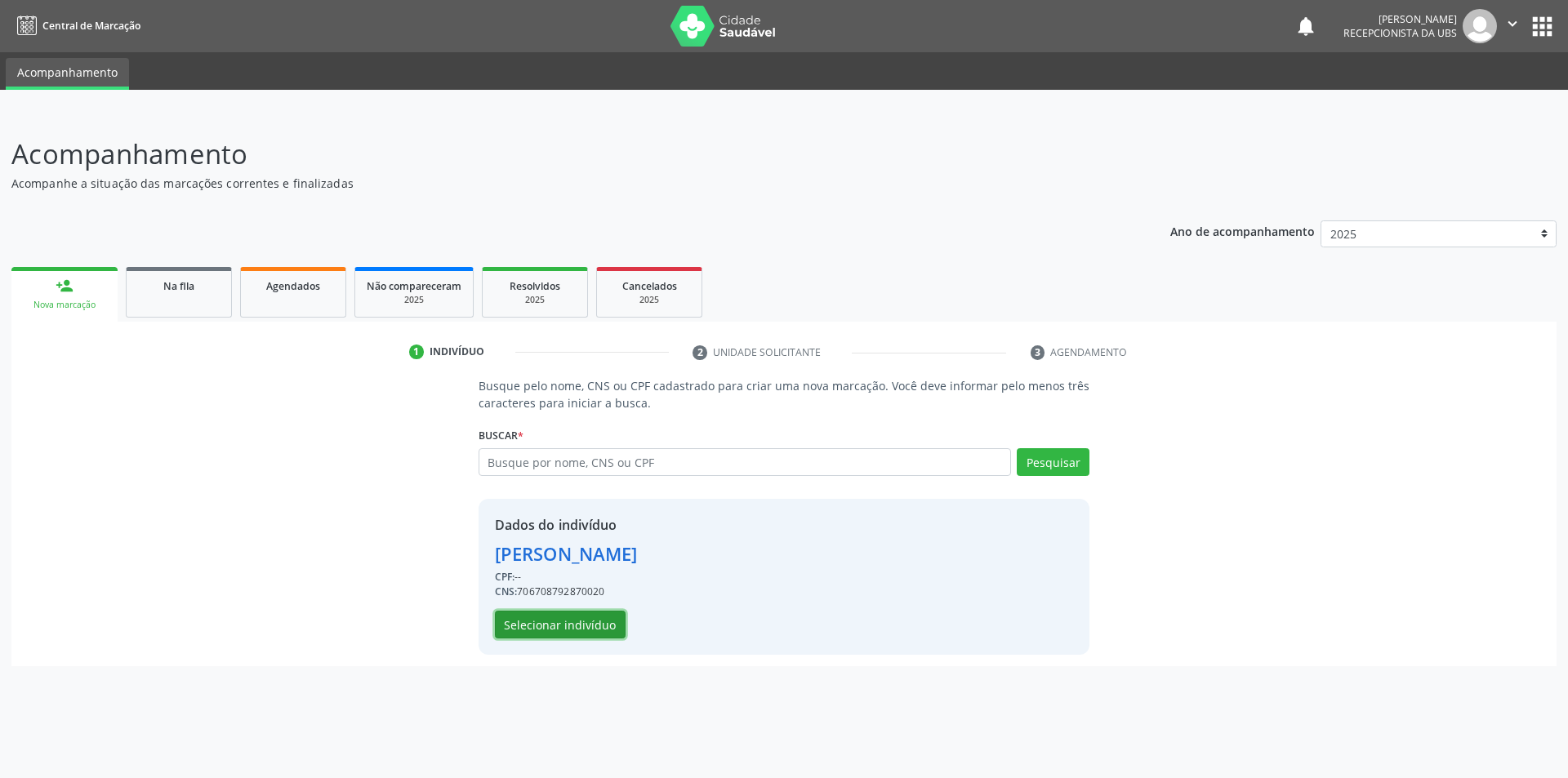
click at [564, 627] on button "Selecionar indivíduo" at bounding box center [561, 625] width 131 height 28
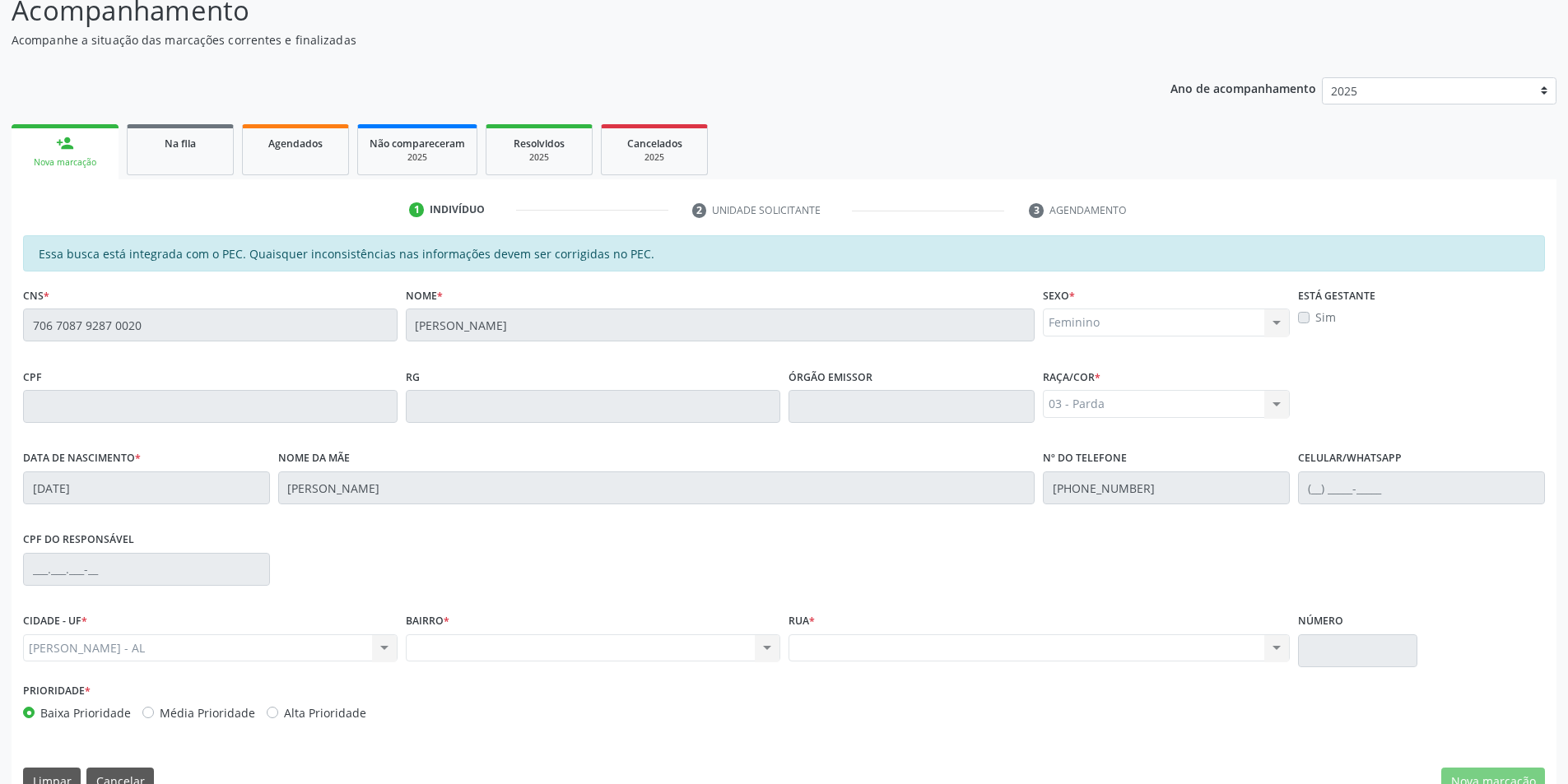
scroll to position [178, 0]
